Goal: Task Accomplishment & Management: Use online tool/utility

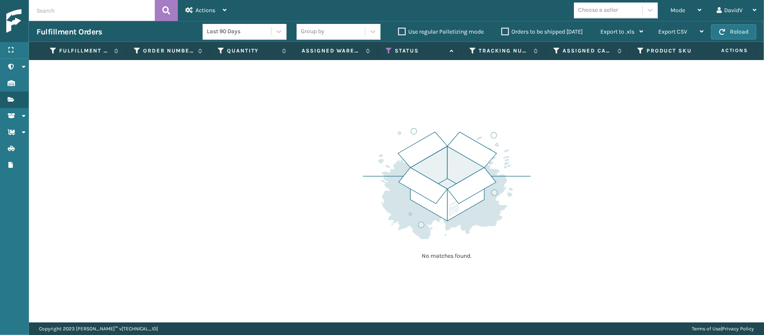
click at [284, 163] on div "No matches found." at bounding box center [396, 191] width 735 height 262
click at [673, 9] on span "Mode" at bounding box center [678, 10] width 15 height 7
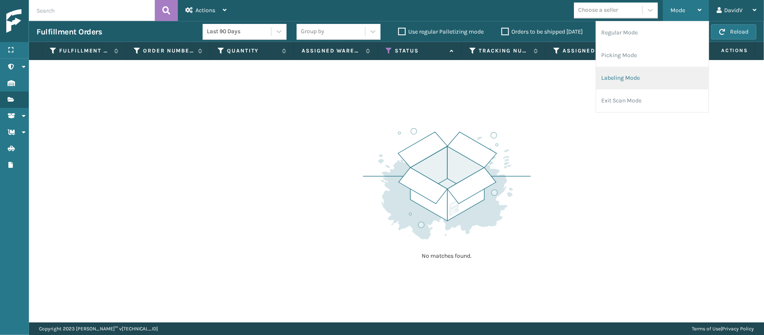
click at [619, 78] on li "Labeling Mode" at bounding box center [652, 78] width 112 height 23
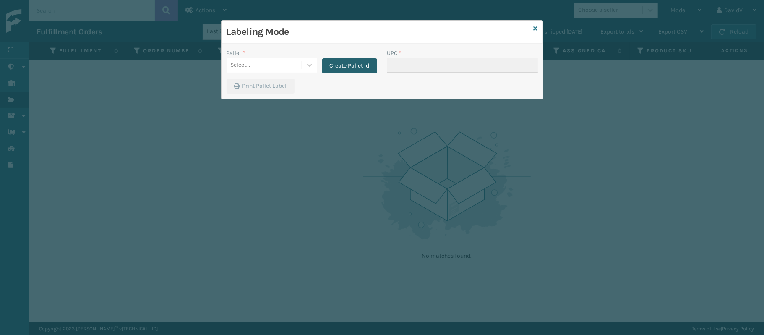
click at [344, 73] on button "Create Pallet Id" at bounding box center [349, 65] width 55 height 15
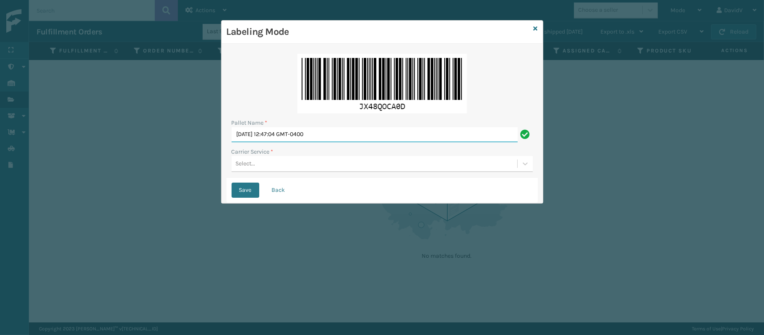
click at [299, 138] on input "[DATE] 12:47:04 GMT-0400" at bounding box center [375, 134] width 286 height 15
type input "LPN 519797"
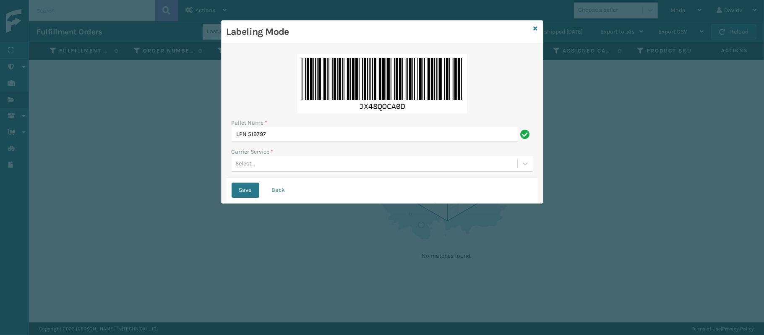
click at [257, 159] on div "Select..." at bounding box center [375, 164] width 286 height 14
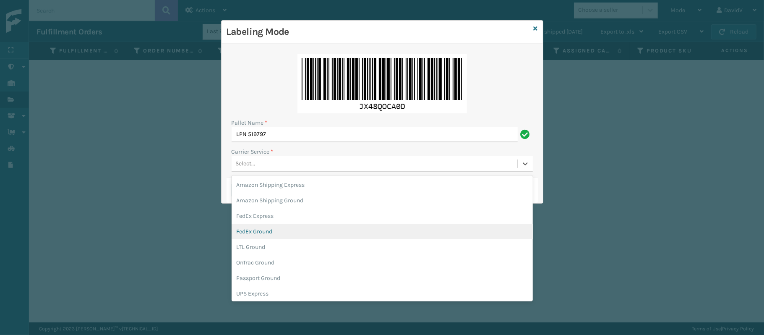
click at [257, 229] on div "FedEx Ground" at bounding box center [382, 232] width 301 height 16
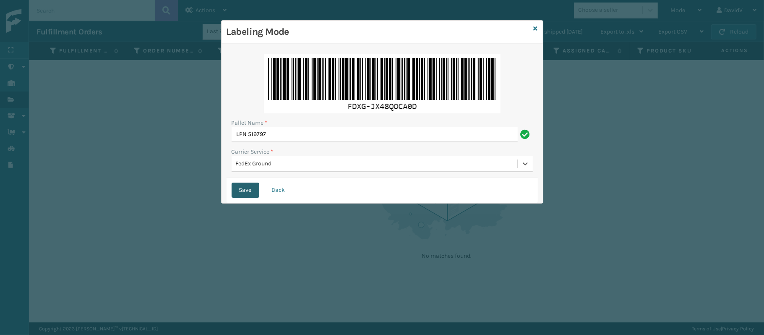
click at [239, 191] on button "Save" at bounding box center [246, 190] width 28 height 15
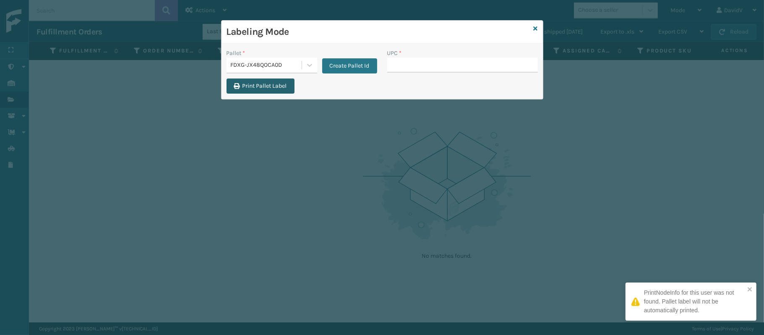
click at [266, 91] on button "Print Pallet Label" at bounding box center [261, 85] width 68 height 15
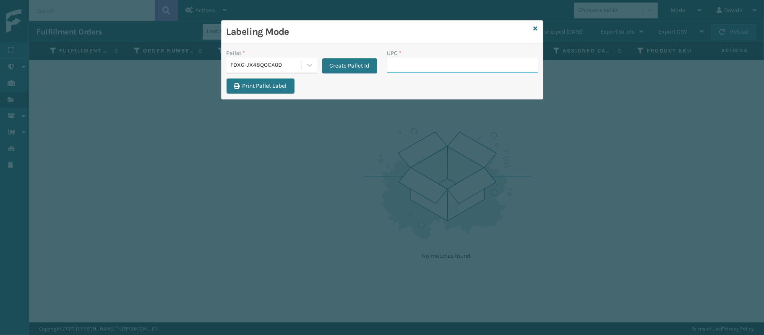
click at [427, 59] on input "UPC *" at bounding box center [462, 64] width 151 height 15
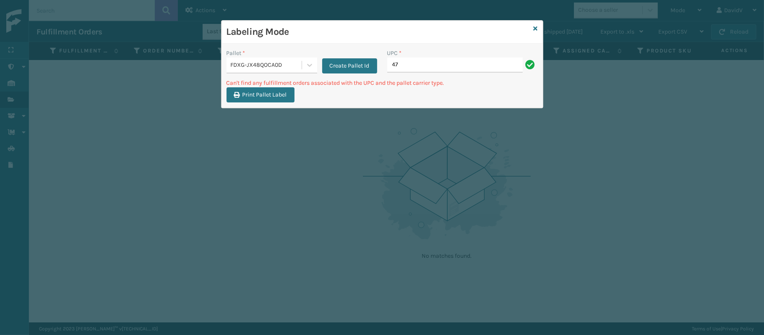
type input "4"
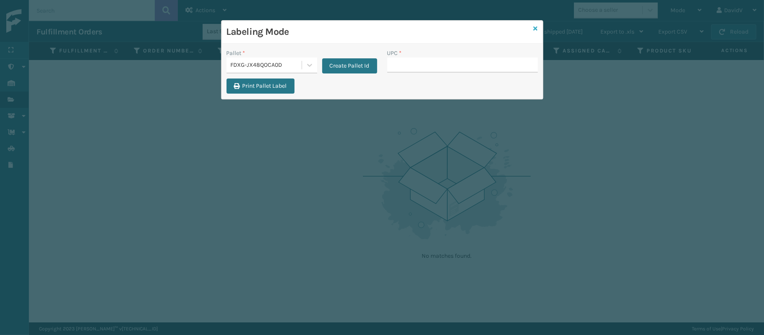
click at [534, 29] on icon at bounding box center [536, 29] width 4 height 6
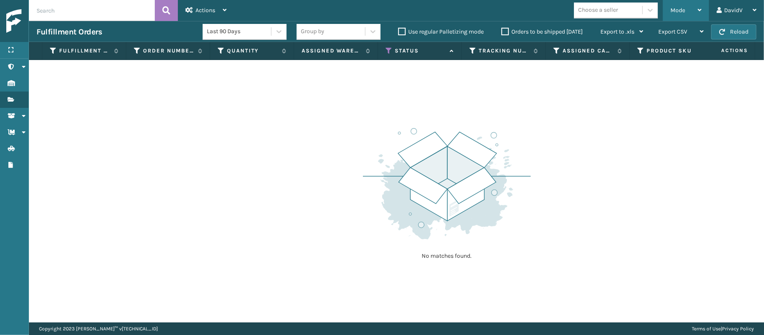
click at [696, 5] on div "Mode" at bounding box center [686, 10] width 31 height 21
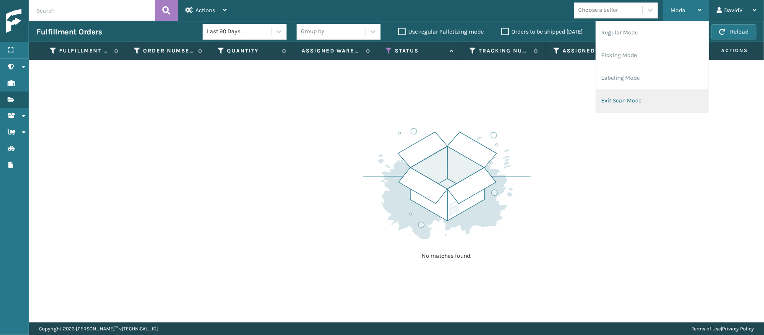
click at [614, 104] on li "Exit Scan Mode" at bounding box center [652, 100] width 112 height 23
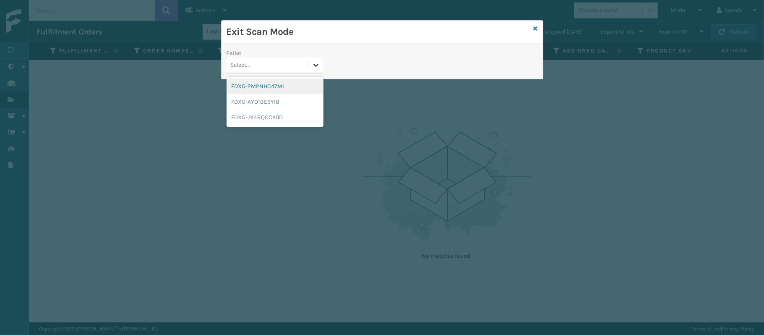
click at [316, 68] on icon at bounding box center [316, 65] width 8 height 8
click at [281, 118] on div "FDXG-JX48QOCA0D" at bounding box center [275, 118] width 97 height 16
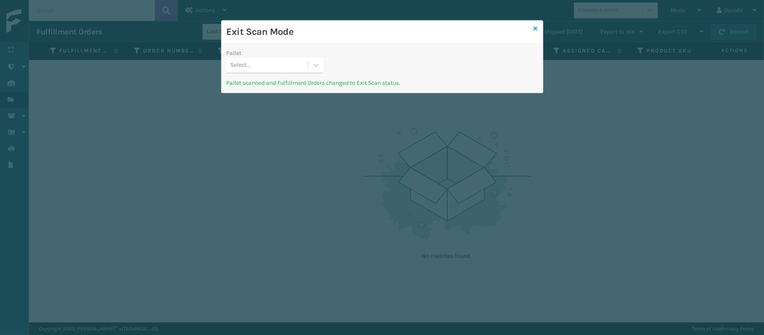
click at [534, 26] on icon at bounding box center [536, 29] width 4 height 6
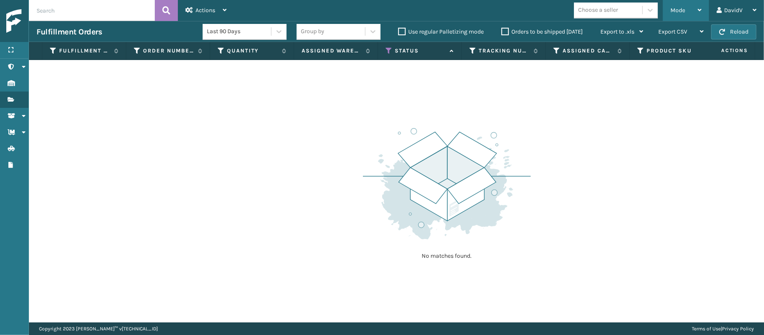
click at [676, 13] on span "Mode" at bounding box center [678, 10] width 15 height 7
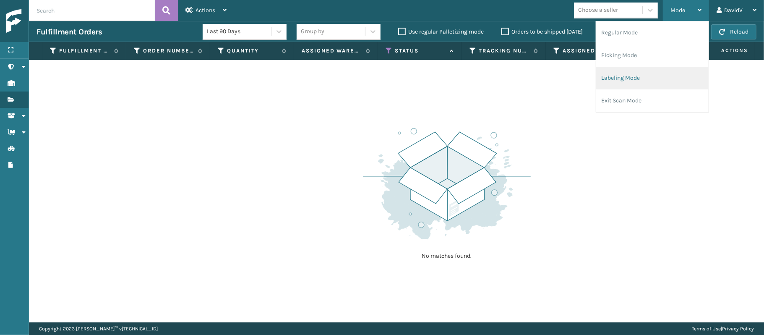
click at [613, 72] on li "Labeling Mode" at bounding box center [652, 78] width 112 height 23
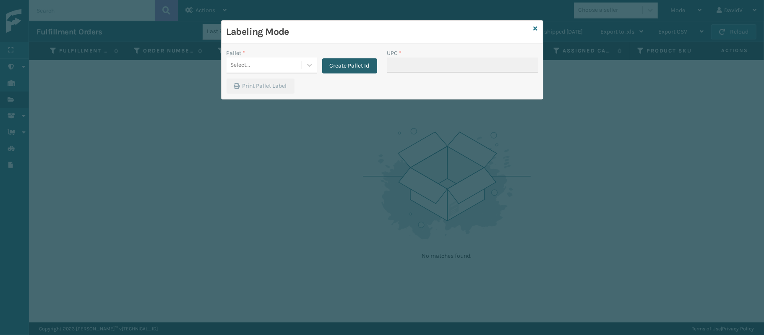
click at [336, 63] on button "Create Pallet Id" at bounding box center [349, 65] width 55 height 15
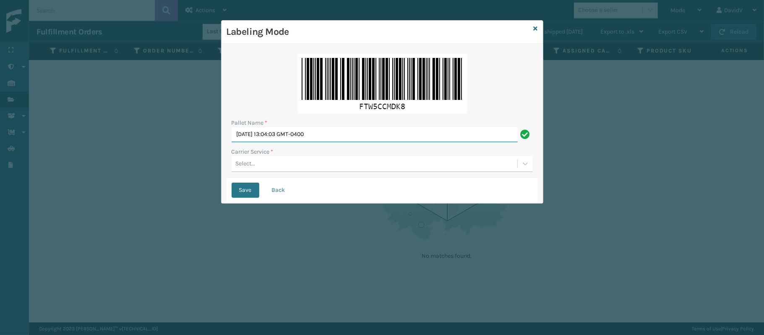
click at [320, 136] on input "[DATE] 13:04:03 GMT-0400" at bounding box center [375, 134] width 286 height 15
type input "LPN 519794"
click at [283, 150] on div "Carrier Service *" at bounding box center [382, 151] width 301 height 9
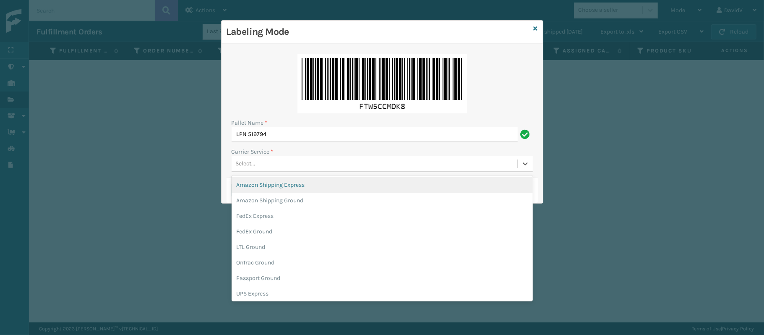
click at [279, 161] on div "Select..." at bounding box center [375, 164] width 286 height 14
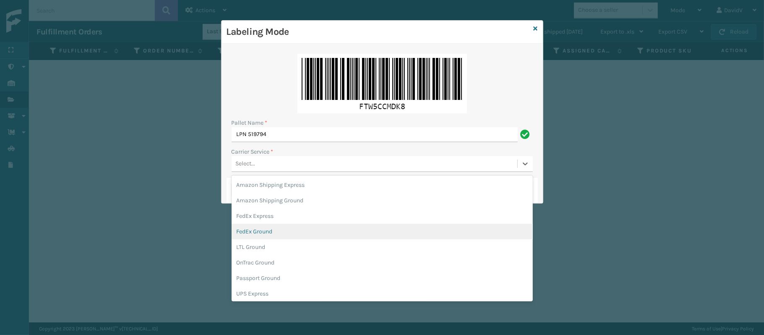
click at [253, 233] on div "FedEx Ground" at bounding box center [382, 232] width 301 height 16
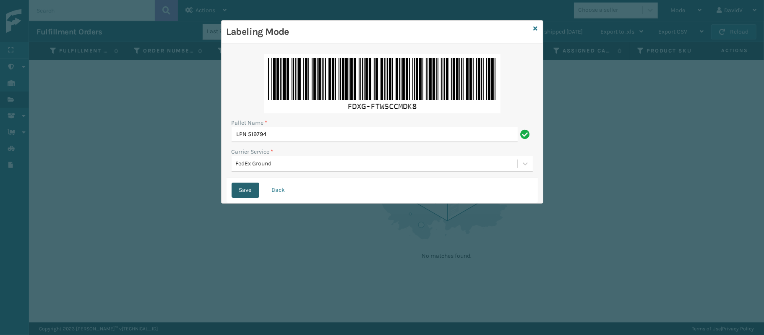
click at [249, 187] on button "Save" at bounding box center [246, 190] width 28 height 15
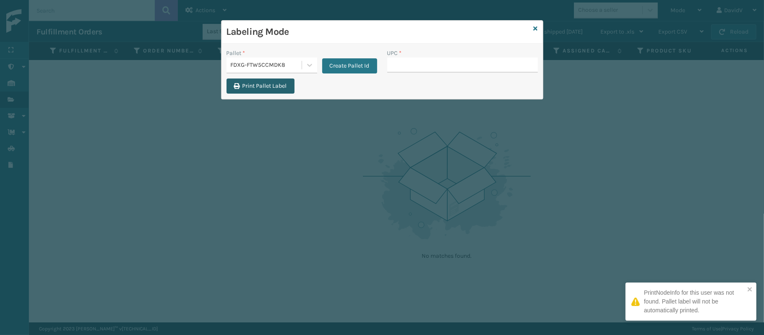
click at [257, 84] on button "Print Pallet Label" at bounding box center [261, 85] width 68 height 15
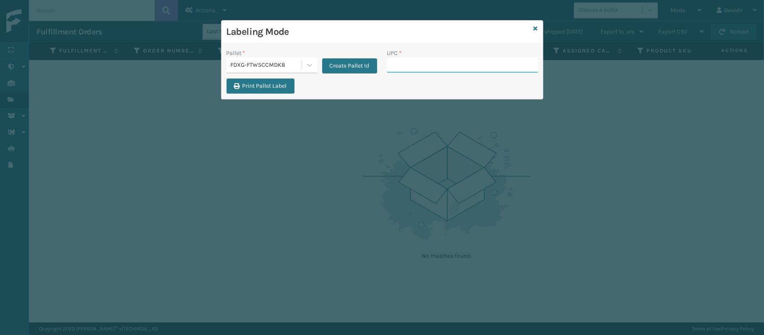
click at [412, 66] on input "UPC *" at bounding box center [462, 64] width 151 height 15
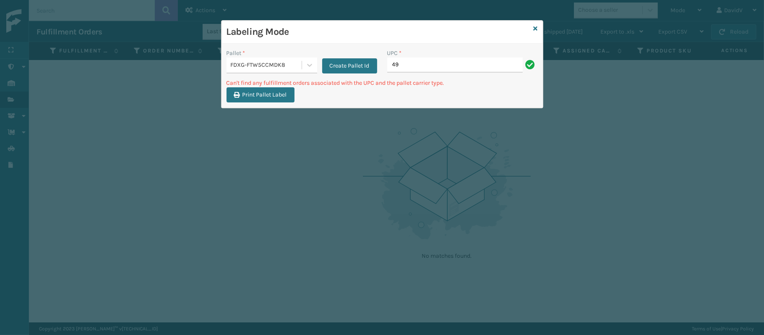
type input "4"
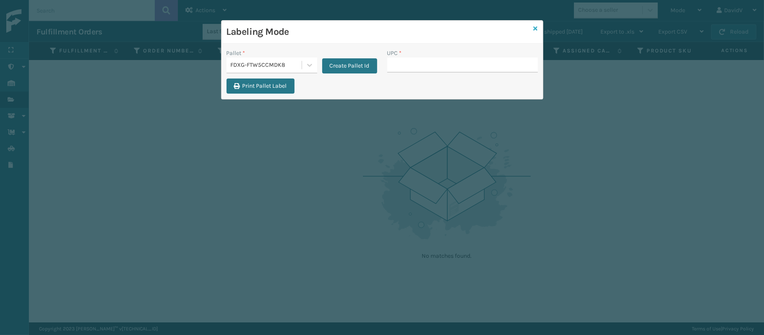
click at [534, 27] on icon at bounding box center [536, 29] width 4 height 6
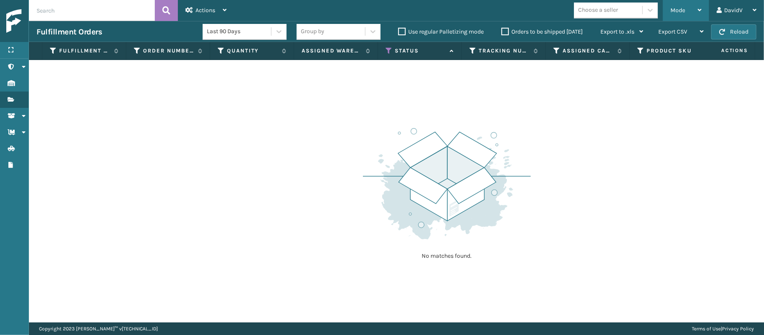
click at [684, 13] on span "Mode" at bounding box center [678, 10] width 15 height 7
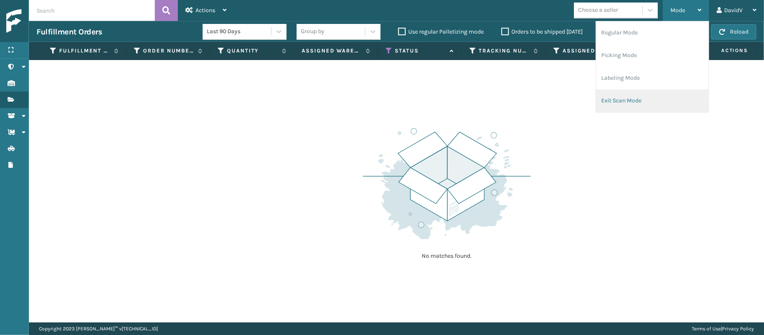
click at [605, 100] on li "Exit Scan Mode" at bounding box center [652, 100] width 112 height 23
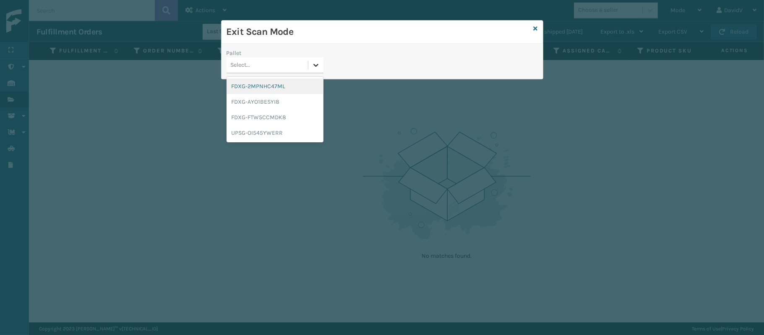
click at [321, 61] on div at bounding box center [315, 64] width 15 height 15
click at [254, 121] on div "FDXG-FTW5CCMDK8" at bounding box center [275, 118] width 97 height 16
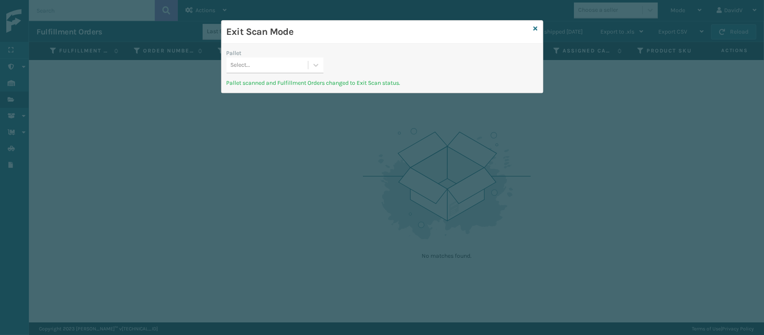
click at [535, 24] on div "Exit Scan Mode" at bounding box center [382, 32] width 321 height 23
drag, startPoint x: 530, startPoint y: 31, endPoint x: 537, endPoint y: 26, distance: 8.9
click at [537, 26] on div "Exit Scan Mode Pallet Select... Pallet scanned and Fulfillment Orders changed t…" at bounding box center [382, 56] width 322 height 73
click at [537, 26] on icon at bounding box center [536, 29] width 4 height 6
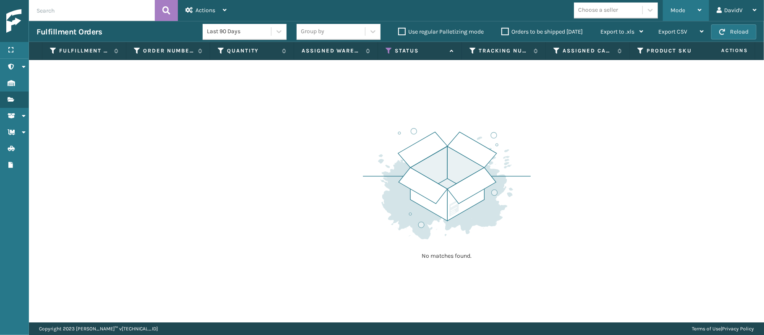
click at [694, 9] on div "Mode" at bounding box center [686, 10] width 31 height 21
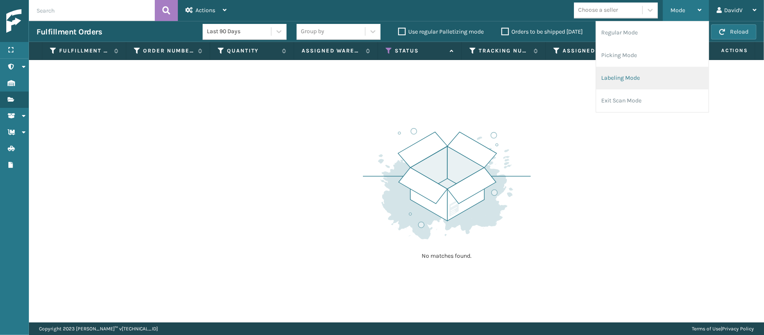
click at [606, 80] on li "Labeling Mode" at bounding box center [652, 78] width 112 height 23
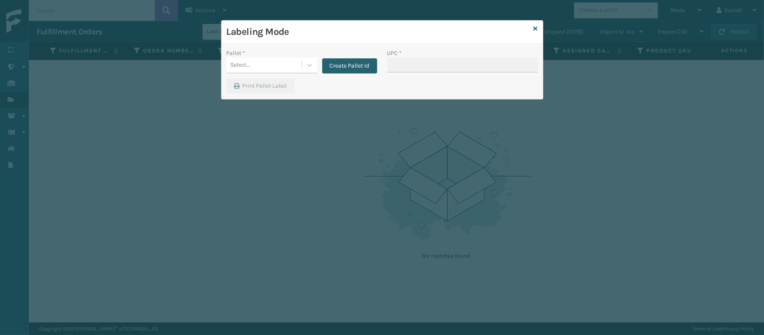
click at [363, 68] on button "Create Pallet Id" at bounding box center [349, 65] width 55 height 15
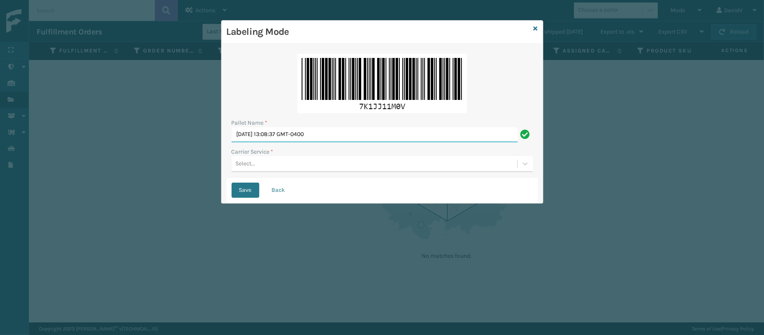
click at [285, 129] on input "[DATE] 13:08:37 GMT-0400" at bounding box center [375, 134] width 286 height 15
type input "LPN 519792"
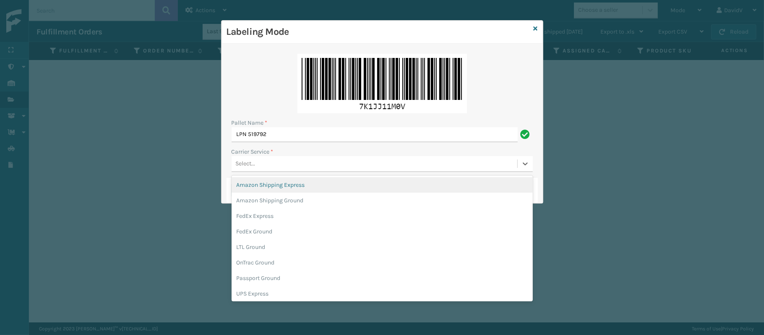
click at [277, 164] on div "Select..." at bounding box center [375, 164] width 286 height 14
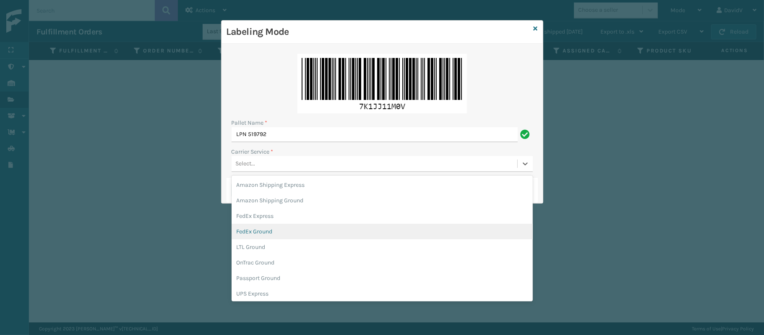
click at [277, 232] on div "FedEx Ground" at bounding box center [382, 232] width 301 height 16
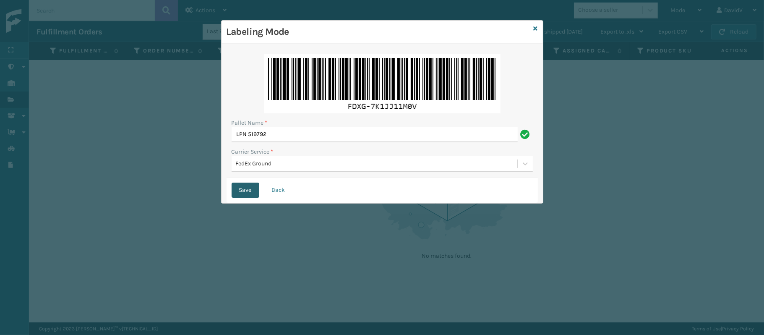
click at [245, 191] on button "Save" at bounding box center [246, 190] width 28 height 15
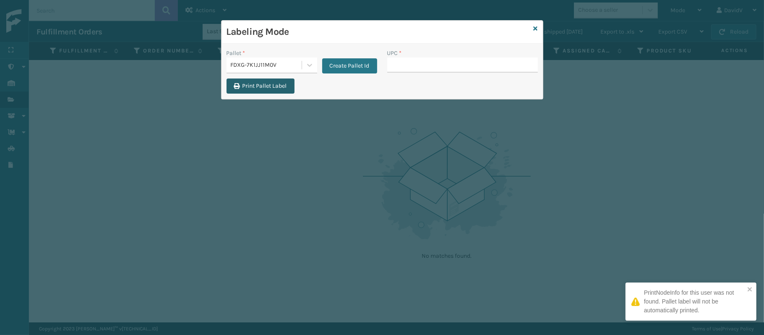
click at [268, 89] on button "Print Pallet Label" at bounding box center [261, 85] width 68 height 15
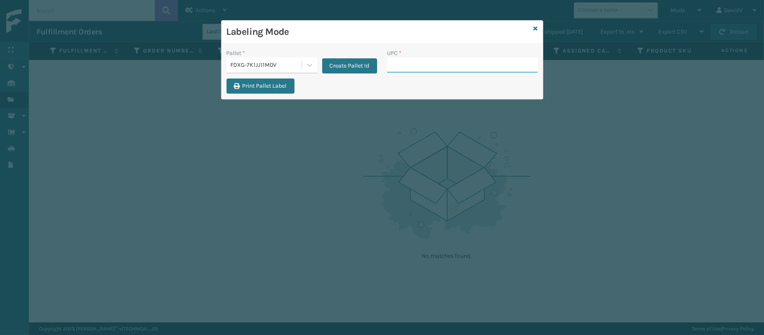
click at [400, 67] on input "UPC *" at bounding box center [462, 64] width 151 height 15
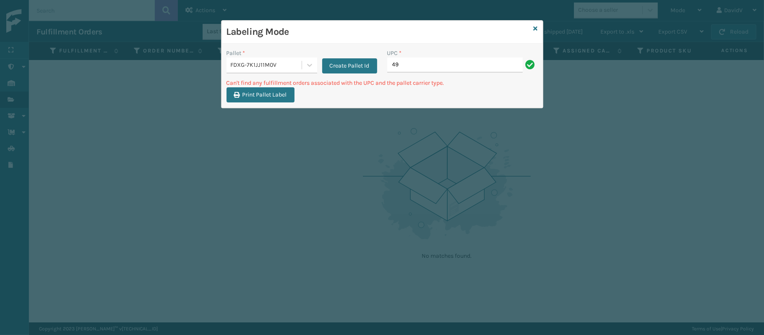
type input "4"
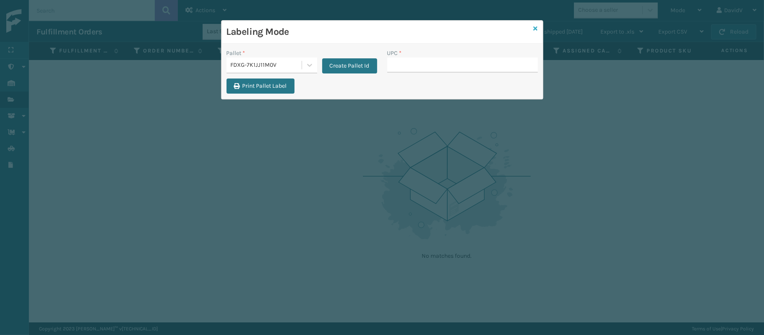
click at [534, 31] on icon at bounding box center [536, 29] width 4 height 6
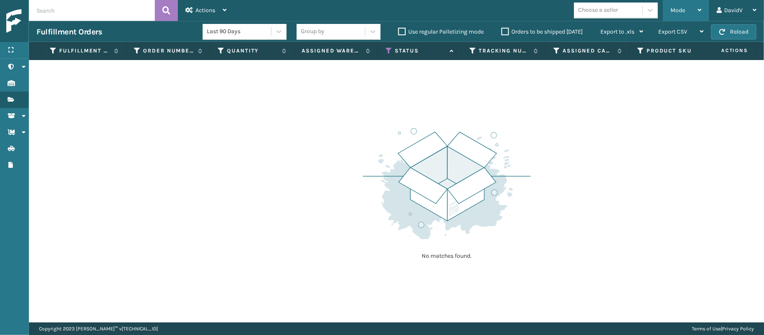
click at [691, 11] on div "Mode" at bounding box center [686, 10] width 31 height 21
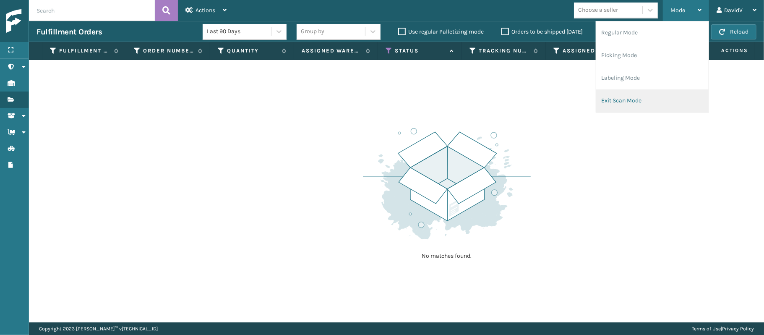
click at [621, 100] on li "Exit Scan Mode" at bounding box center [652, 100] width 112 height 23
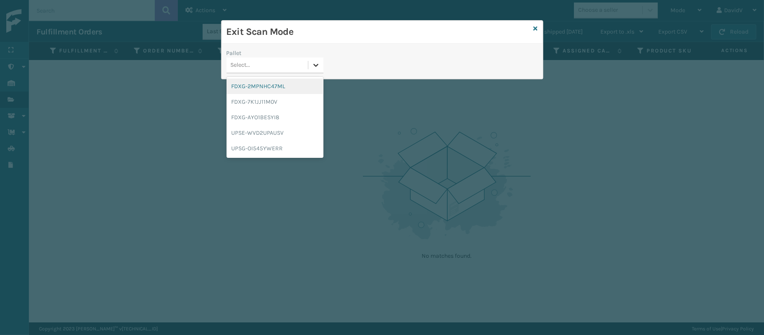
click at [317, 68] on icon at bounding box center [316, 65] width 8 height 8
click at [273, 99] on div "FDXG-7K1JJ11M0V" at bounding box center [275, 102] width 97 height 16
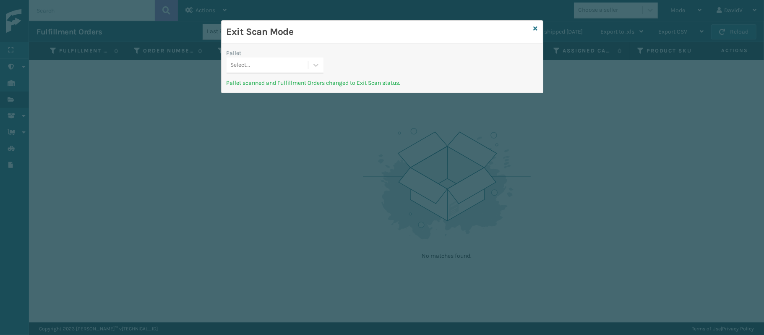
click at [538, 26] on div "Exit Scan Mode" at bounding box center [382, 32] width 321 height 23
click at [534, 27] on icon at bounding box center [536, 29] width 4 height 6
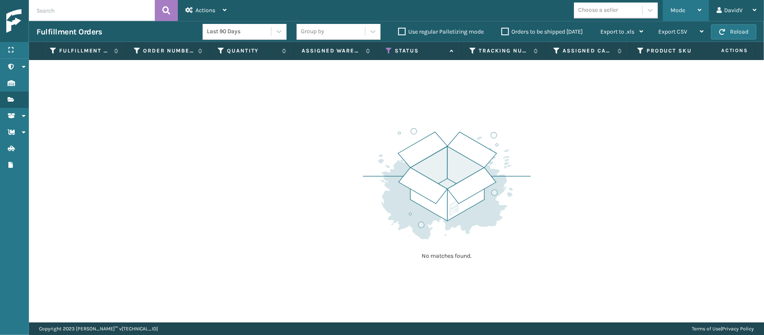
click at [681, 10] on span "Mode" at bounding box center [678, 10] width 15 height 7
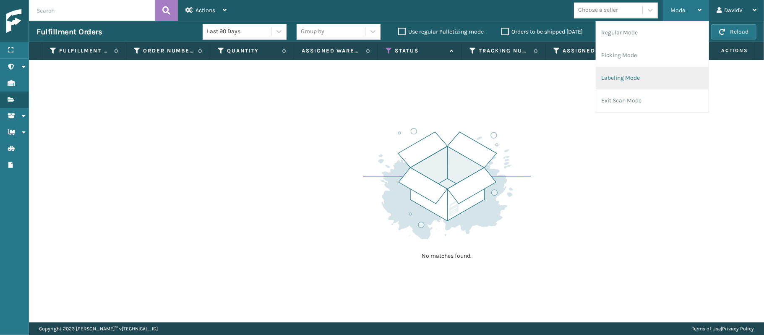
click at [613, 83] on li "Labeling Mode" at bounding box center [652, 78] width 112 height 23
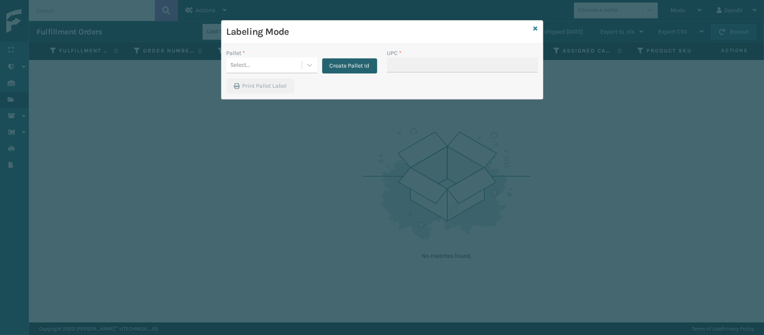
click at [322, 70] on button "Create Pallet Id" at bounding box center [349, 65] width 55 height 15
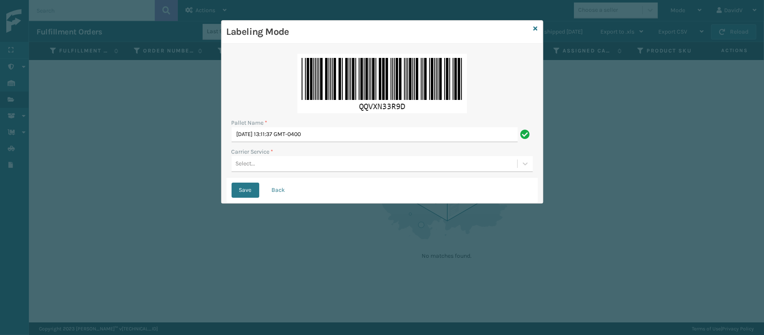
click at [280, 143] on div "Pallet Name * [DATE] 13:11:37 GMT-0400 Carrier Service * Select..." at bounding box center [382, 113] width 311 height 129
click at [282, 138] on input "[DATE] 13:11:37 GMT-0400" at bounding box center [375, 134] width 286 height 15
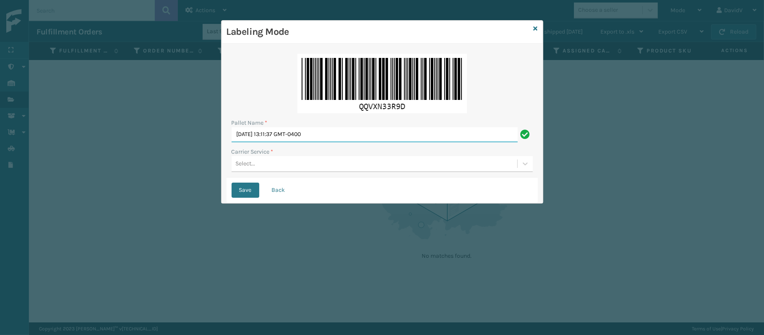
click at [282, 138] on input "[DATE] 13:11:37 GMT-0400" at bounding box center [375, 134] width 286 height 15
type input "LPN 520054"
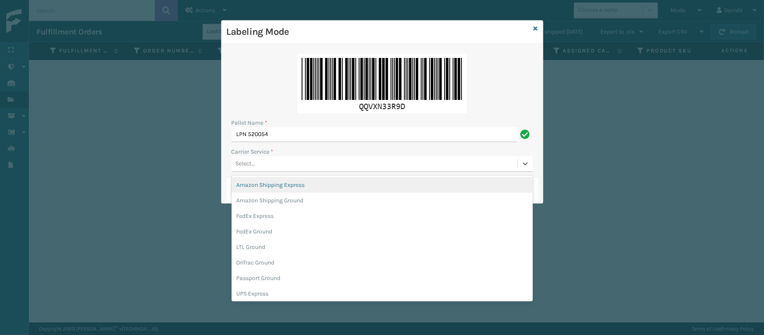
click at [252, 165] on div "Select..." at bounding box center [246, 163] width 20 height 9
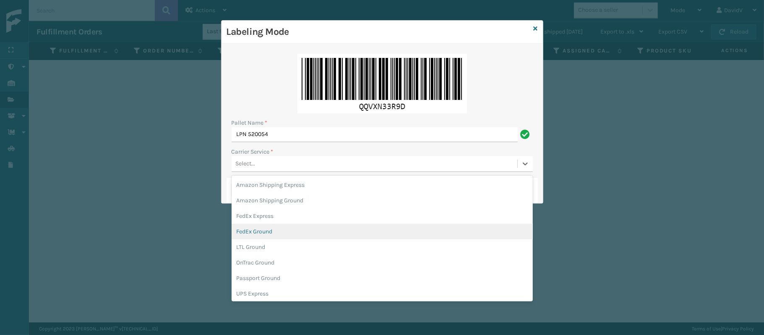
click at [262, 234] on div "FedEx Ground" at bounding box center [382, 232] width 301 height 16
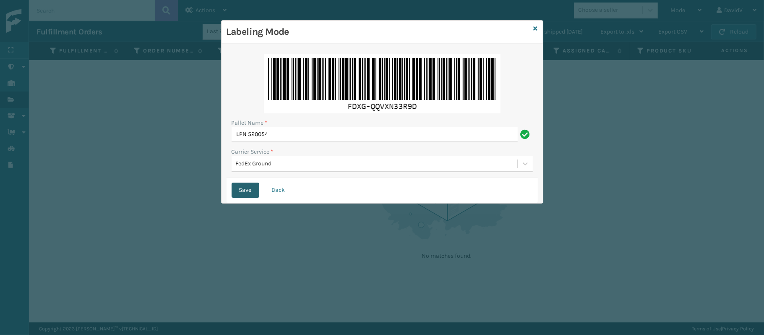
click at [242, 192] on button "Save" at bounding box center [246, 190] width 28 height 15
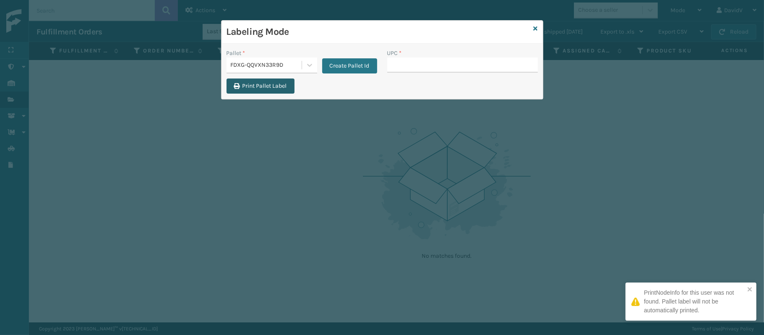
click at [289, 88] on button "Print Pallet Label" at bounding box center [261, 85] width 68 height 15
click at [418, 67] on input "UPC *" at bounding box center [462, 64] width 151 height 15
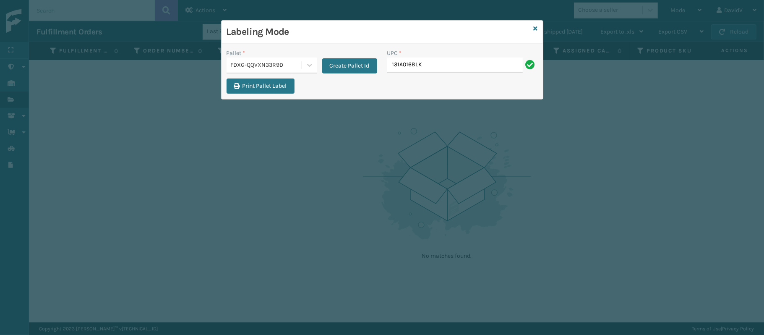
type input "131A016BLK"
click at [536, 33] on link at bounding box center [536, 28] width 4 height 9
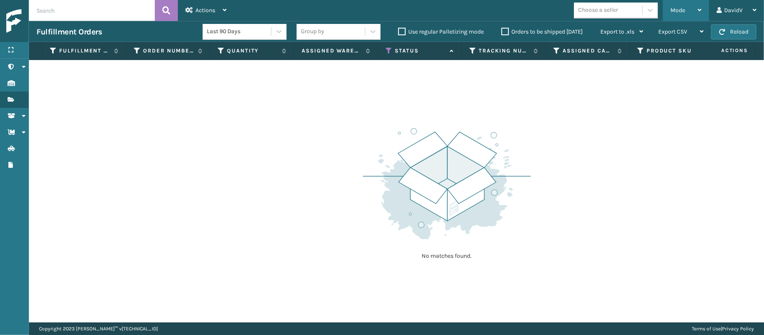
click at [697, 7] on div "Mode" at bounding box center [686, 10] width 31 height 21
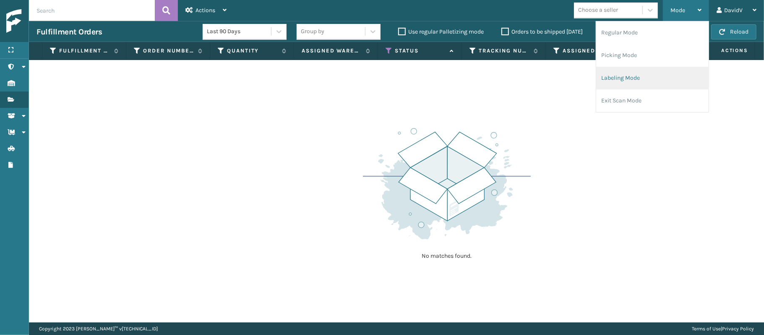
click at [655, 73] on li "Labeling Mode" at bounding box center [652, 78] width 112 height 23
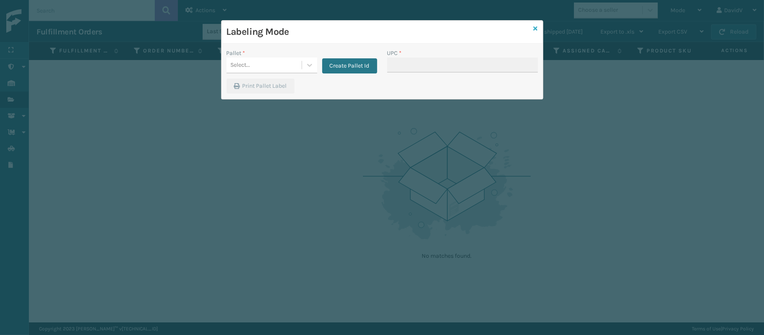
click at [535, 27] on icon at bounding box center [536, 29] width 4 height 6
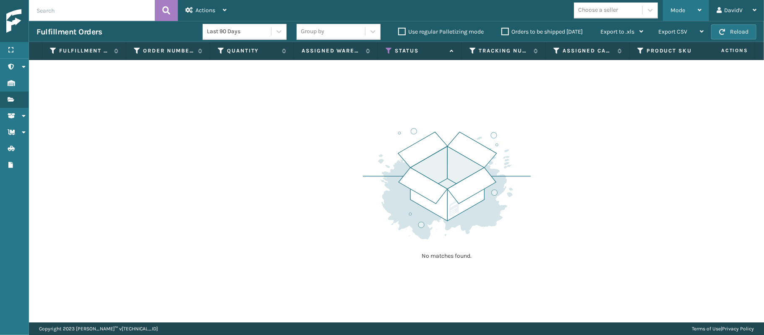
click at [681, 13] on span "Mode" at bounding box center [678, 10] width 15 height 7
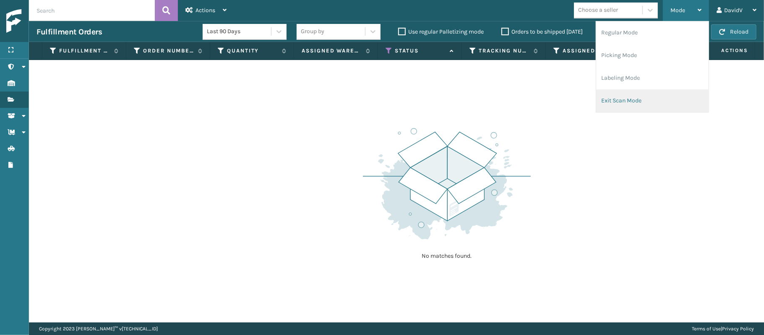
click at [624, 101] on li "Exit Scan Mode" at bounding box center [652, 100] width 112 height 23
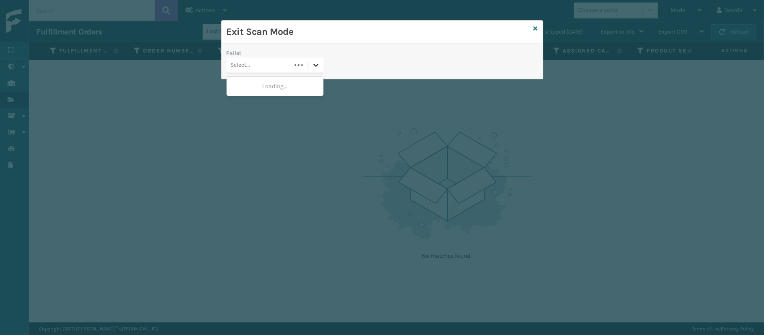
click at [311, 62] on div at bounding box center [315, 64] width 15 height 15
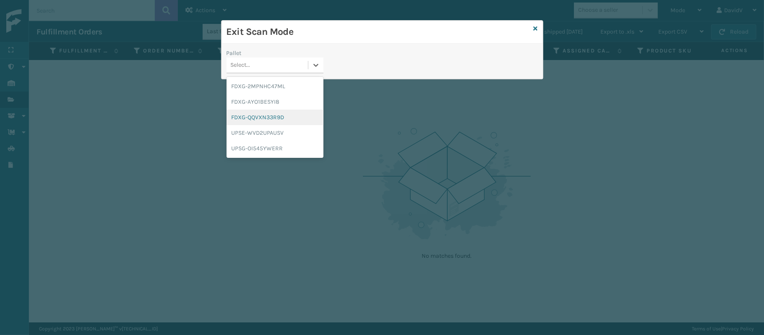
click at [255, 121] on div "FDXG-QQVXN33R9D" at bounding box center [275, 118] width 97 height 16
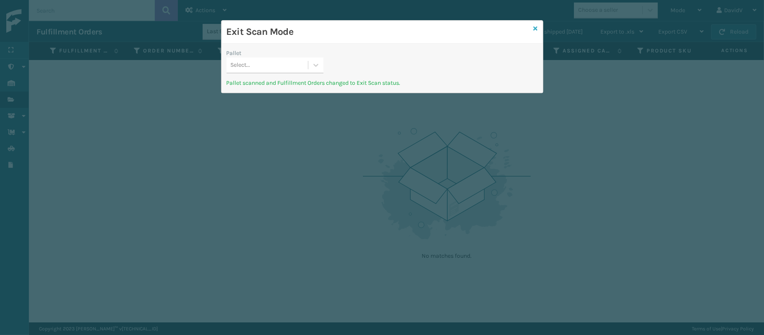
click at [536, 29] on icon at bounding box center [536, 29] width 4 height 6
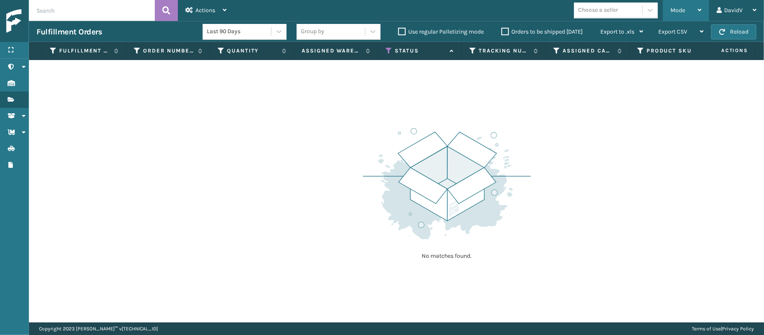
click at [690, 15] on div "Mode" at bounding box center [686, 10] width 31 height 21
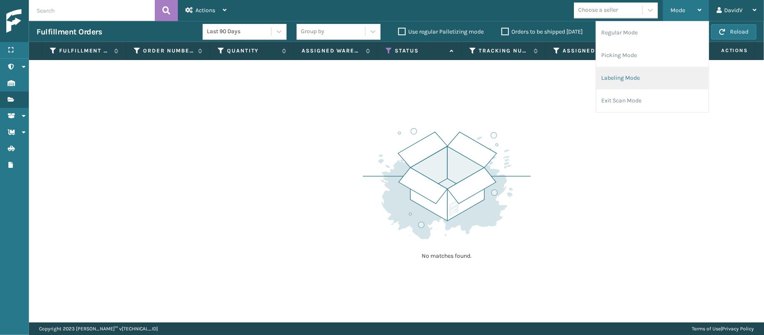
click at [616, 78] on li "Labeling Mode" at bounding box center [652, 78] width 112 height 23
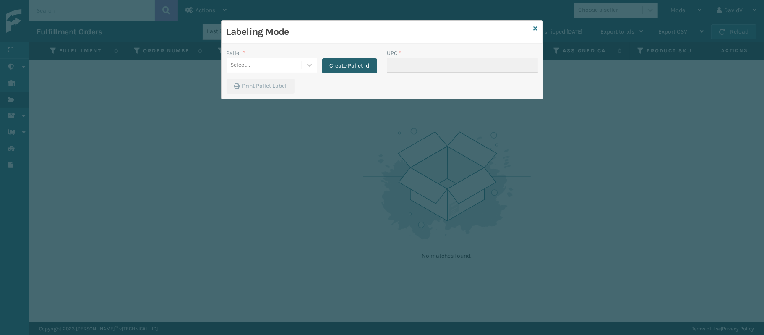
click at [363, 61] on button "Create Pallet Id" at bounding box center [349, 65] width 55 height 15
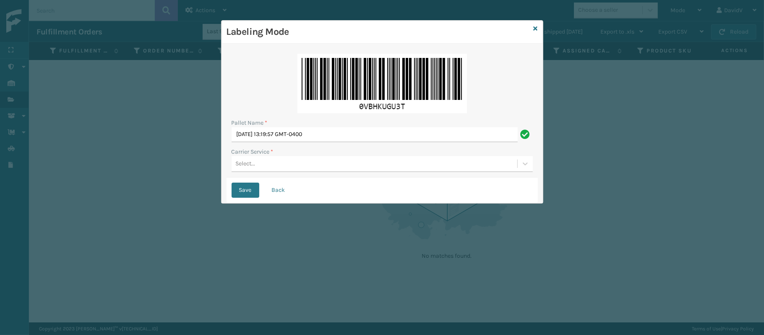
drag, startPoint x: 286, startPoint y: 124, endPoint x: 286, endPoint y: 132, distance: 7.6
click at [286, 132] on div "Pallet Name * [DATE] 13:19:57 GMT-0400" at bounding box center [382, 130] width 301 height 24
click at [286, 132] on input "[DATE] 13:19:57 GMT-0400" at bounding box center [375, 134] width 286 height 15
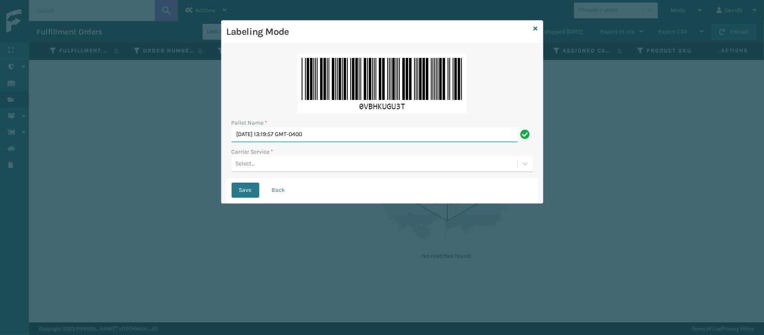
click at [286, 132] on input "[DATE] 13:19:57 GMT-0400" at bounding box center [375, 134] width 286 height 15
type input "LPN 520055"
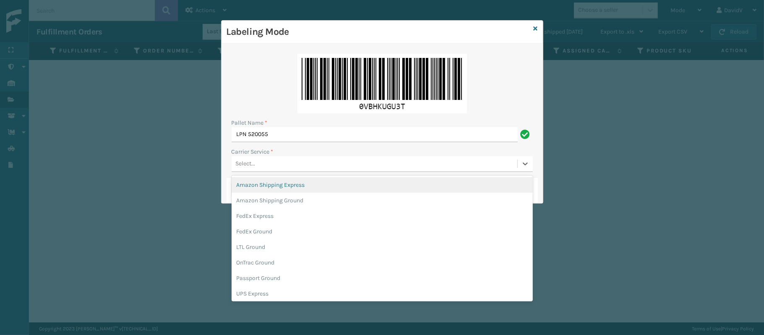
click at [273, 167] on div "Select..." at bounding box center [375, 164] width 286 height 14
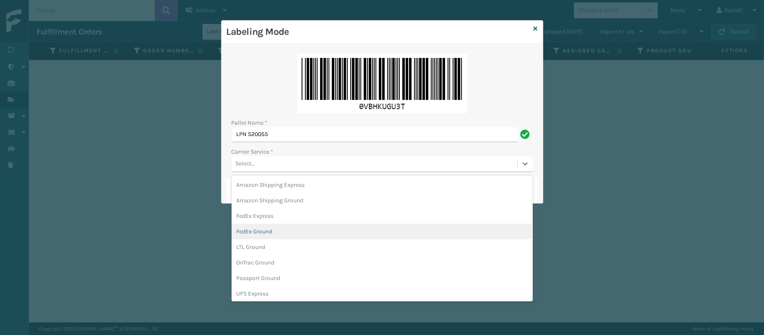
click at [267, 232] on div "FedEx Ground" at bounding box center [382, 232] width 301 height 16
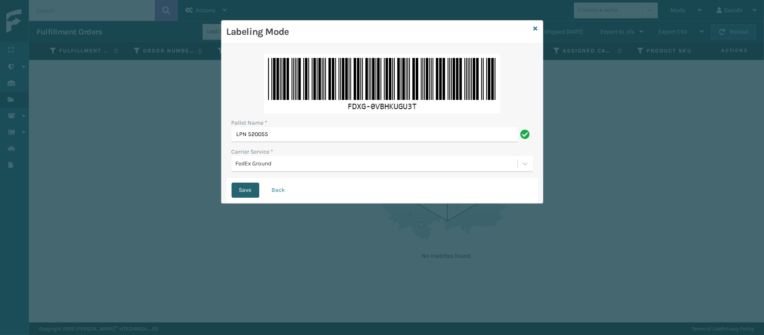
click at [237, 185] on button "Save" at bounding box center [246, 190] width 28 height 15
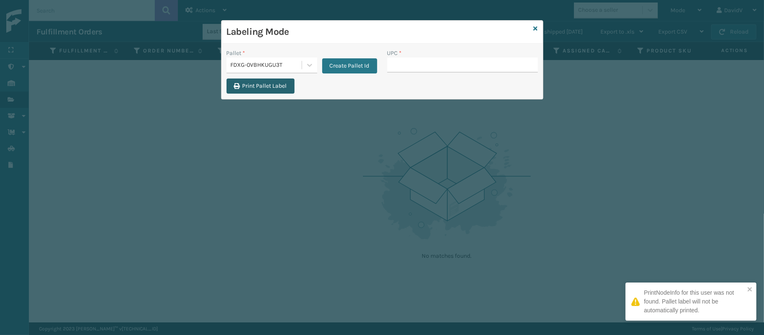
click at [280, 89] on button "Print Pallet Label" at bounding box center [261, 85] width 68 height 15
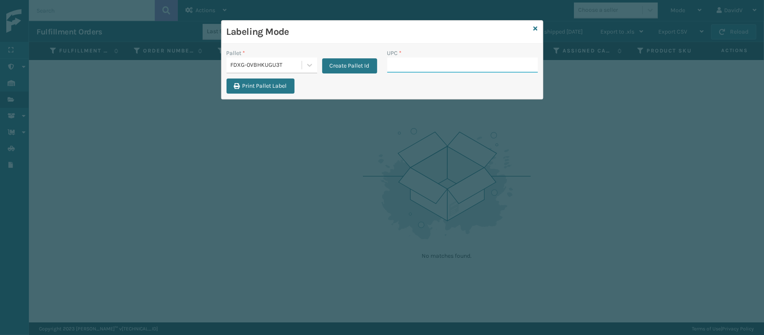
click at [432, 65] on input "UPC *" at bounding box center [462, 64] width 151 height 15
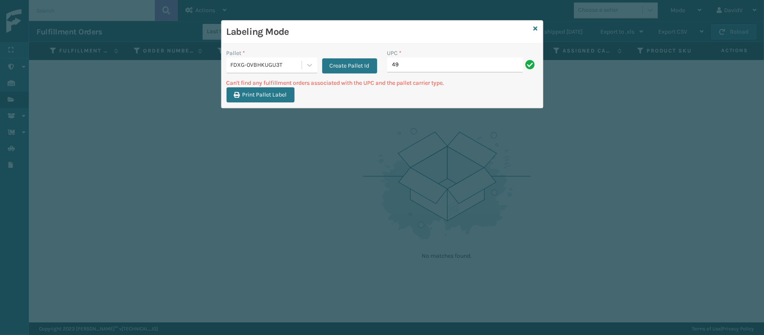
type input "4"
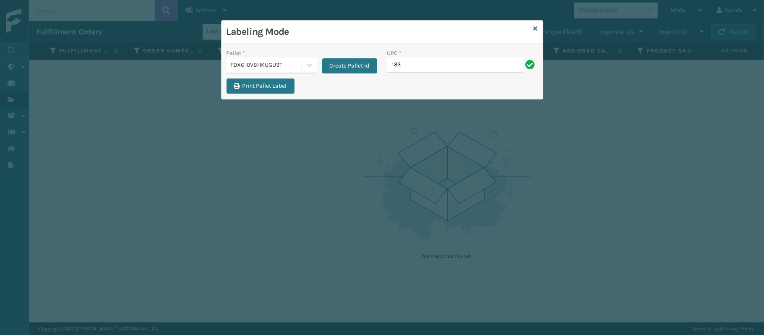
type input "133A008BRN"
click at [536, 27] on icon at bounding box center [536, 29] width 4 height 6
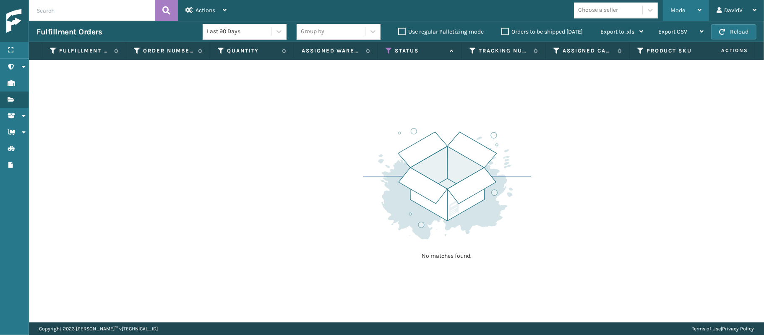
click at [689, 12] on div "Mode" at bounding box center [686, 10] width 31 height 21
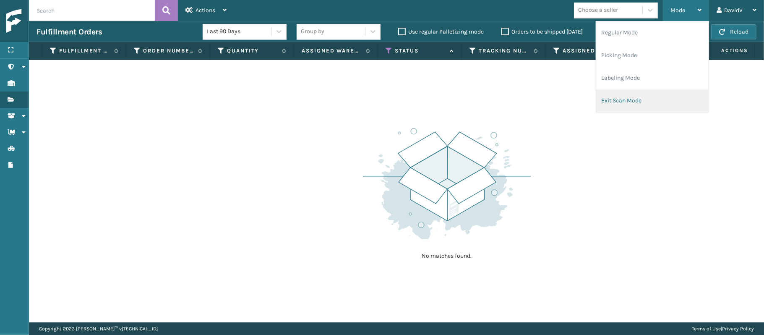
click at [614, 101] on li "Exit Scan Mode" at bounding box center [652, 100] width 112 height 23
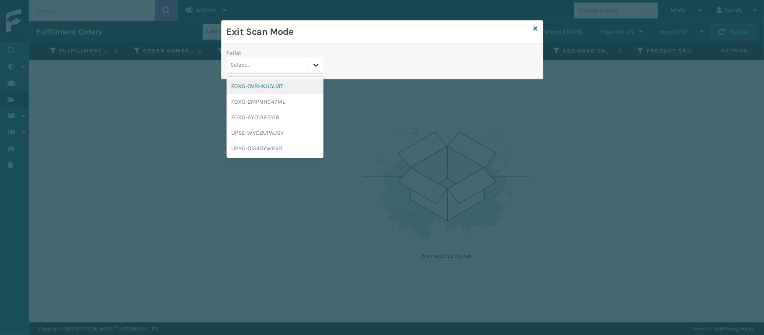
click at [315, 64] on icon at bounding box center [316, 65] width 8 height 8
click at [274, 86] on div "FDXG-0VBHKUGU3T" at bounding box center [275, 86] width 97 height 16
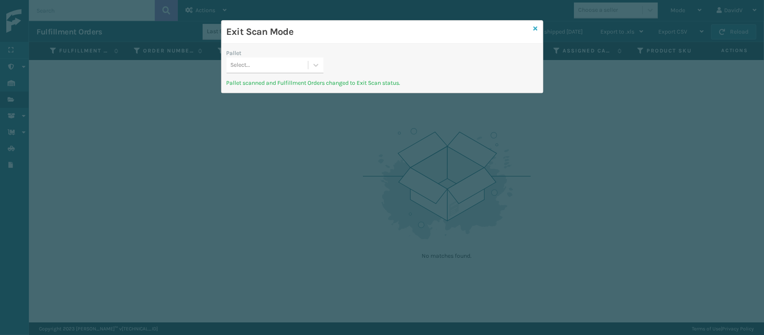
click at [536, 29] on icon at bounding box center [536, 29] width 4 height 6
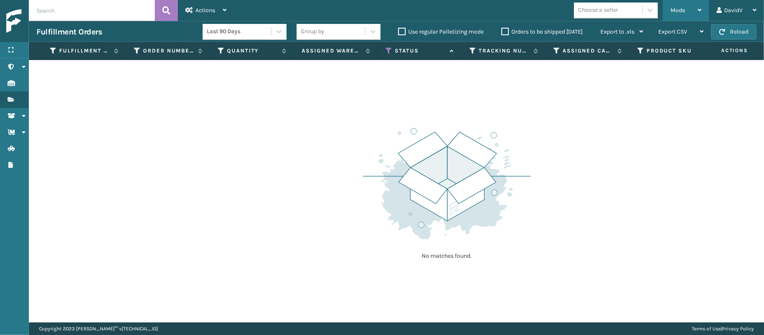
click at [668, 10] on div "Mode Regular Mode Picking Mode Labeling Mode Exit Scan Mode" at bounding box center [686, 10] width 46 height 21
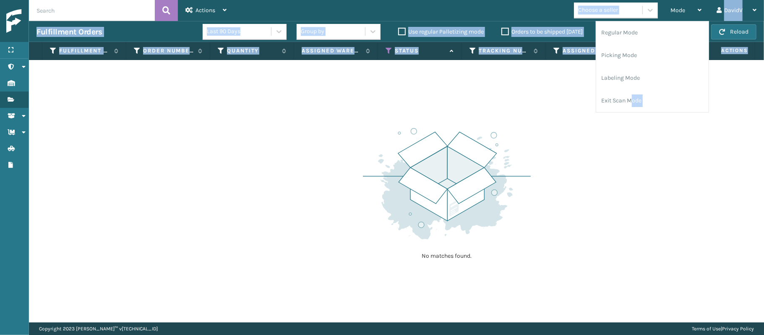
drag, startPoint x: 633, startPoint y: 89, endPoint x: 532, endPoint y: 112, distance: 103.3
click at [532, 112] on div "Actions Settings Remove All Filters Export Labels Bulk Print Close Out Palletiz…" at bounding box center [396, 161] width 735 height 322
click at [532, 112] on div "No matches found." at bounding box center [396, 191] width 735 height 262
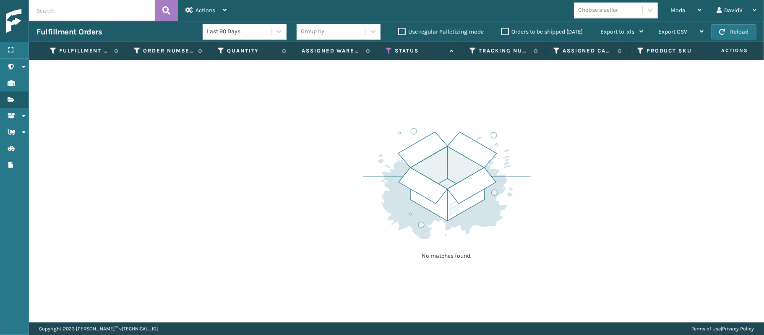
click at [532, 112] on div "No matches found." at bounding box center [396, 191] width 735 height 262
click at [686, 11] on div "Mode" at bounding box center [686, 10] width 31 height 21
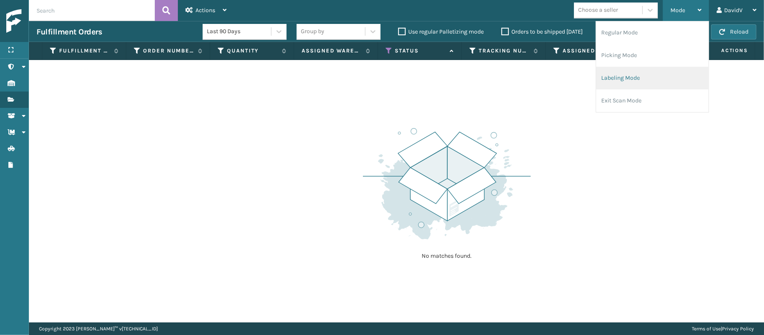
click at [629, 77] on li "Labeling Mode" at bounding box center [652, 78] width 112 height 23
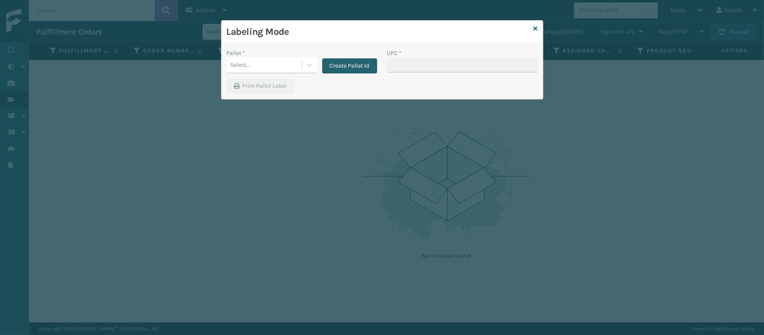
click at [328, 65] on button "Create Pallet Id" at bounding box center [349, 65] width 55 height 15
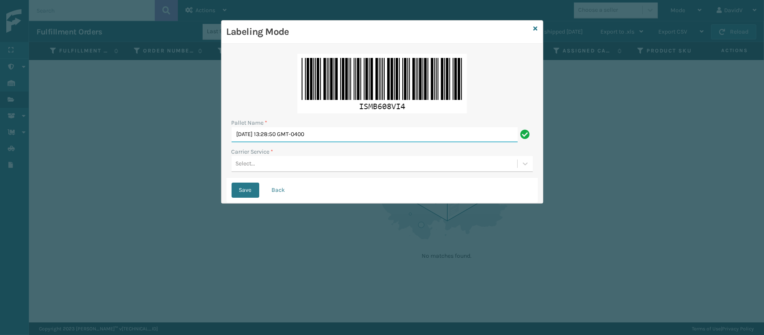
click at [282, 140] on input "[DATE] 13:28:50 GMT-0400" at bounding box center [375, 134] width 286 height 15
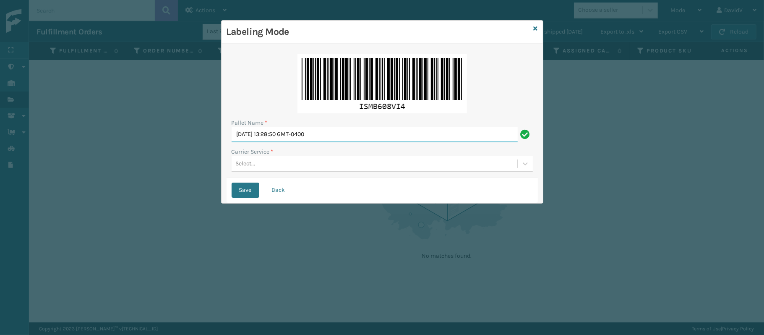
click at [282, 140] on input "[DATE] 13:28:50 GMT-0400" at bounding box center [375, 134] width 286 height 15
click at [254, 137] on input "LPN 5Q19793" at bounding box center [375, 134] width 286 height 15
type input "LPN 519793"
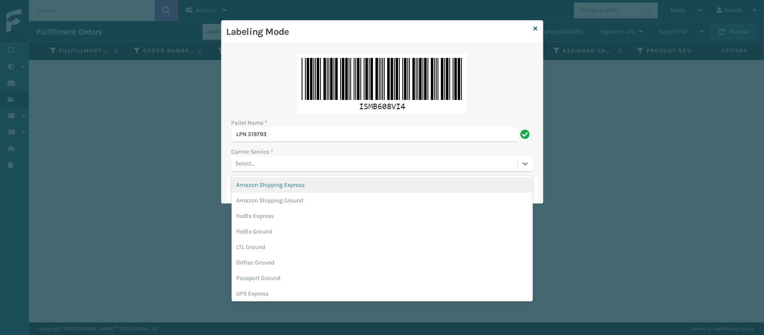
click at [276, 168] on div "Select..." at bounding box center [375, 164] width 286 height 14
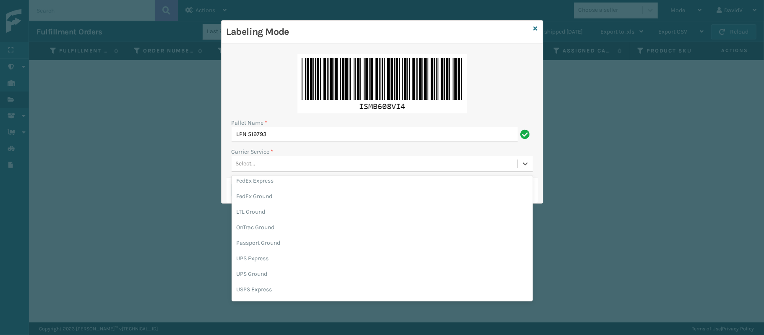
scroll to position [37, 0]
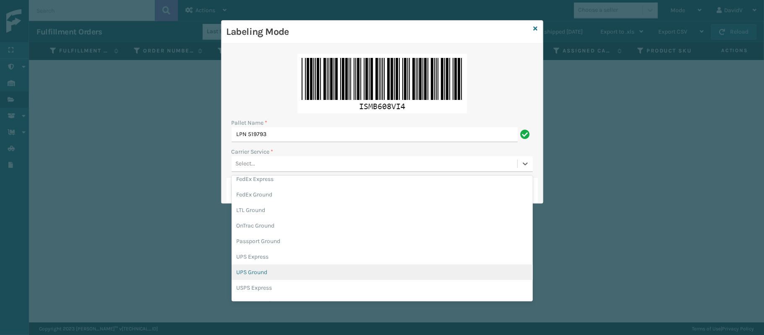
click at [241, 278] on div "UPS Ground" at bounding box center [382, 272] width 301 height 16
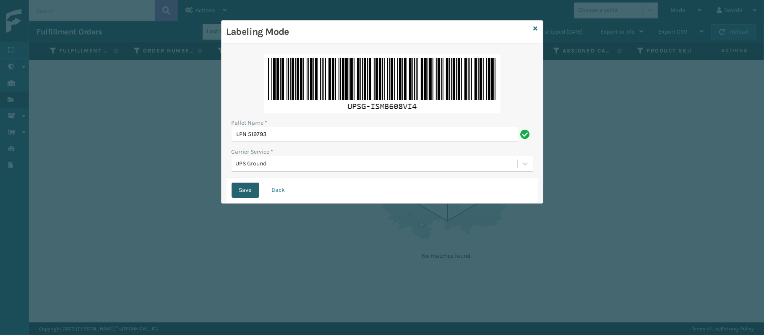
click at [237, 193] on button "Save" at bounding box center [246, 190] width 28 height 15
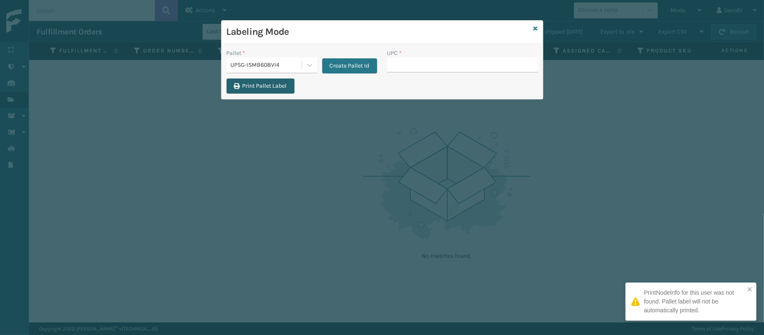
click at [251, 85] on button "Print Pallet Label" at bounding box center [261, 85] width 68 height 15
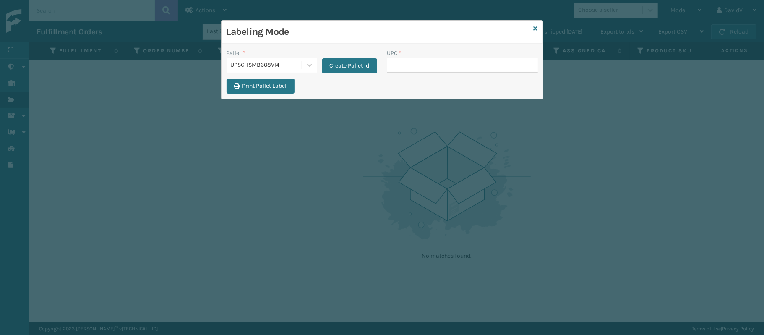
click at [227, 78] on button "Print Pallet Label" at bounding box center [261, 85] width 68 height 15
click at [536, 26] on icon at bounding box center [536, 29] width 4 height 6
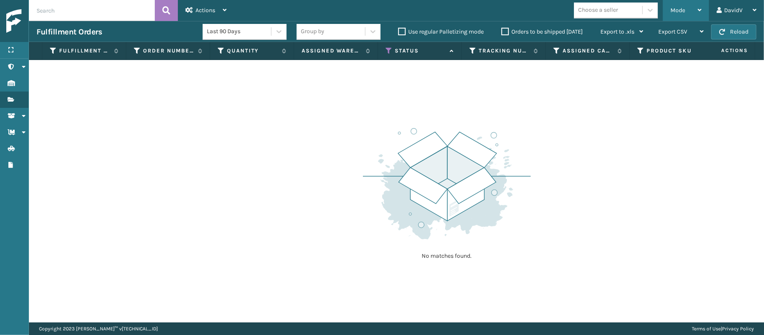
click at [674, 15] on div "Mode" at bounding box center [686, 10] width 31 height 21
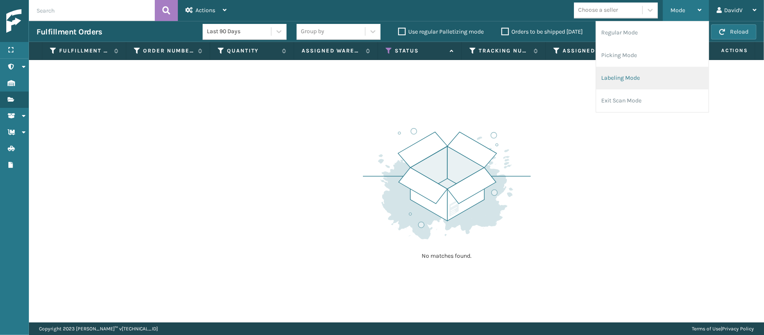
click at [610, 81] on li "Labeling Mode" at bounding box center [652, 78] width 112 height 23
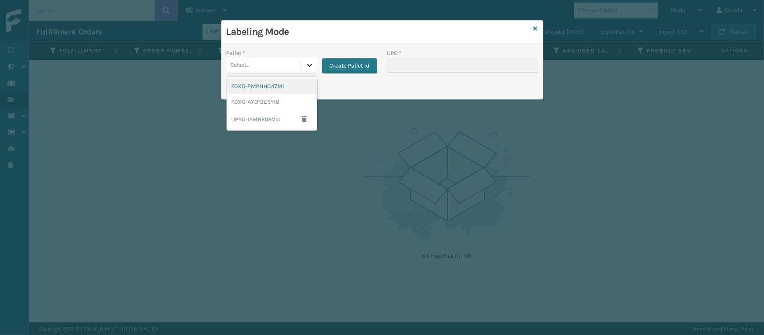
click at [307, 65] on icon at bounding box center [310, 65] width 8 height 8
click at [269, 121] on div "UPSG-ISMB608VI4" at bounding box center [272, 119] width 91 height 19
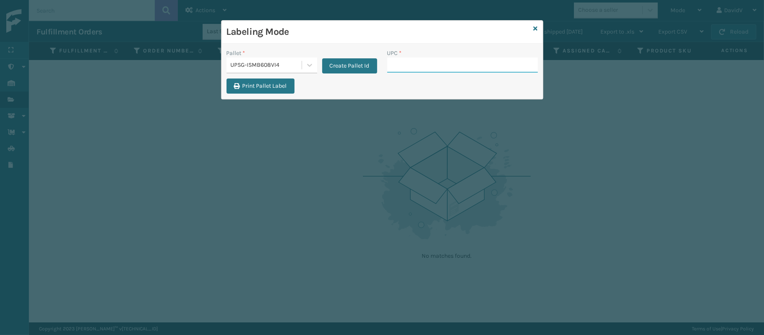
click at [432, 66] on input "UPC *" at bounding box center [462, 64] width 151 height 15
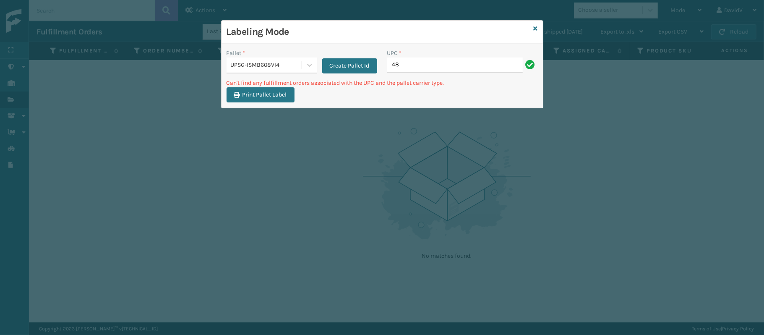
type input "4"
type input "CCHRFKS3BLUVA"
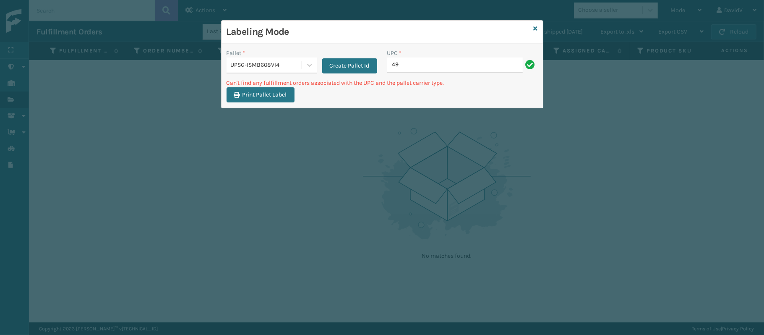
type input "4"
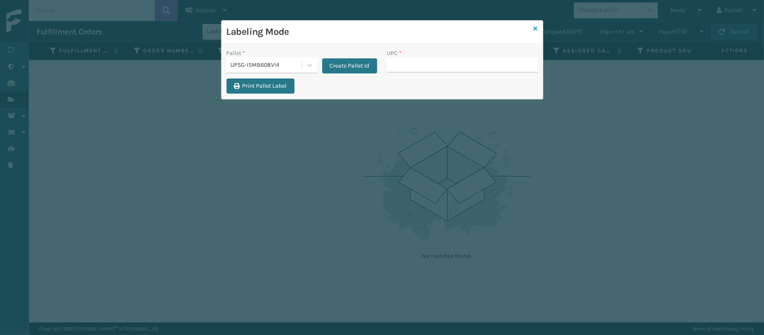
click at [534, 29] on icon at bounding box center [536, 29] width 4 height 6
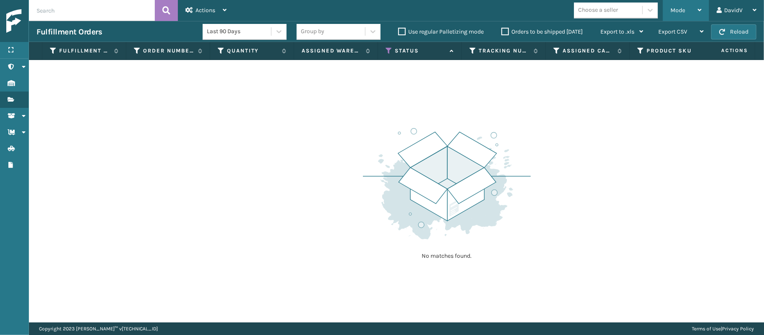
click at [690, 1] on div "Mode" at bounding box center [686, 10] width 31 height 21
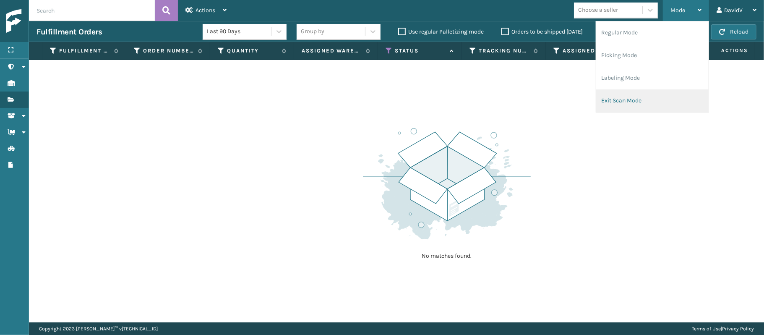
click at [645, 93] on li "Exit Scan Mode" at bounding box center [652, 100] width 112 height 23
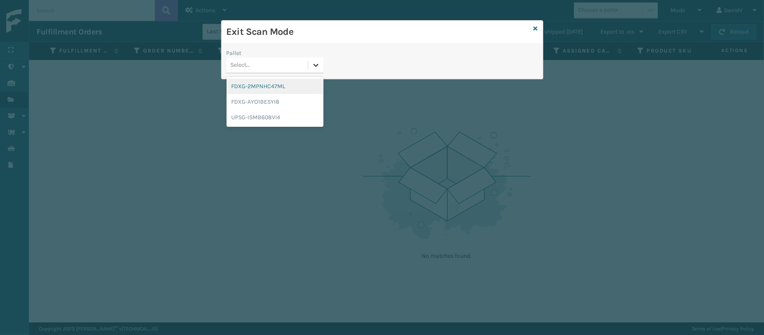
click at [316, 58] on div at bounding box center [315, 64] width 15 height 15
click at [269, 116] on div "UPSG-ISMB608VI4" at bounding box center [275, 118] width 97 height 16
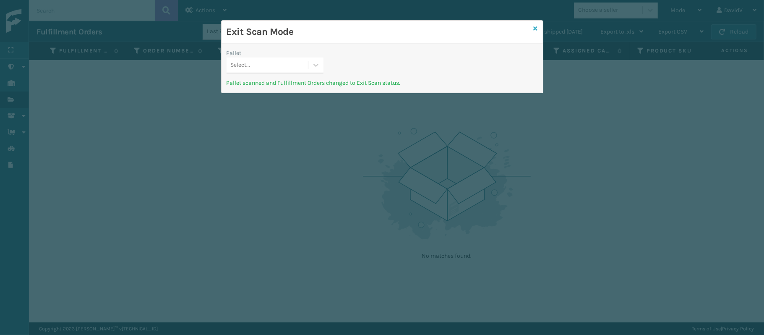
click at [537, 27] on icon at bounding box center [536, 29] width 4 height 6
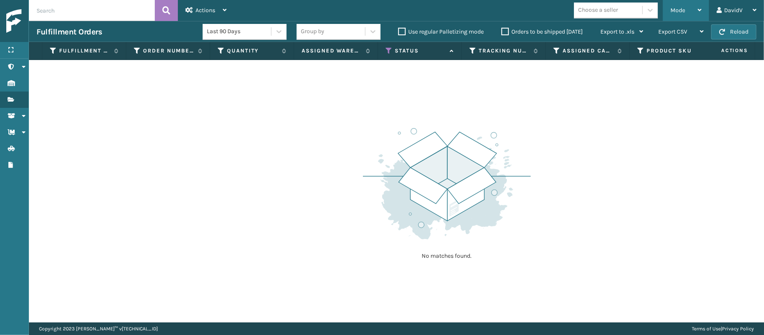
click at [690, 12] on div "Mode" at bounding box center [686, 10] width 31 height 21
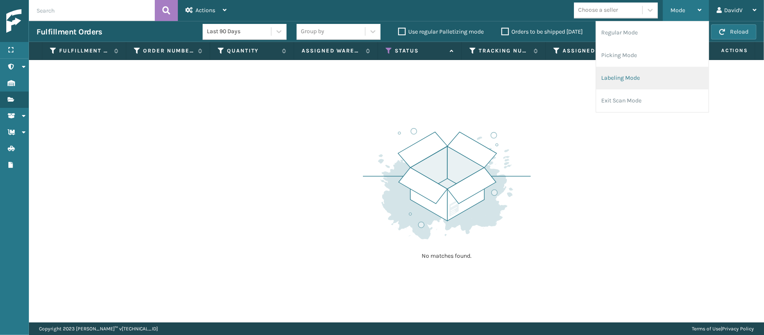
click at [603, 76] on li "Labeling Mode" at bounding box center [652, 78] width 112 height 23
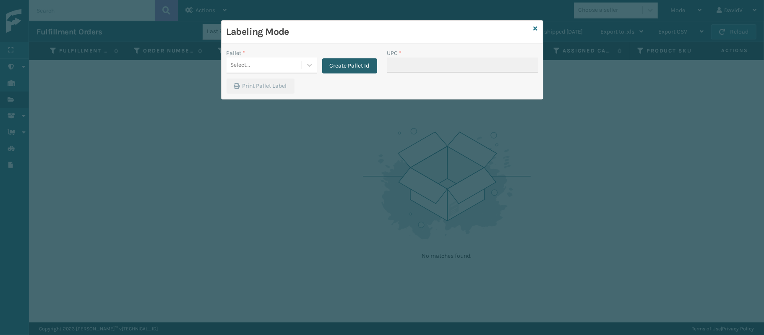
click at [336, 65] on button "Create Pallet Id" at bounding box center [349, 65] width 55 height 15
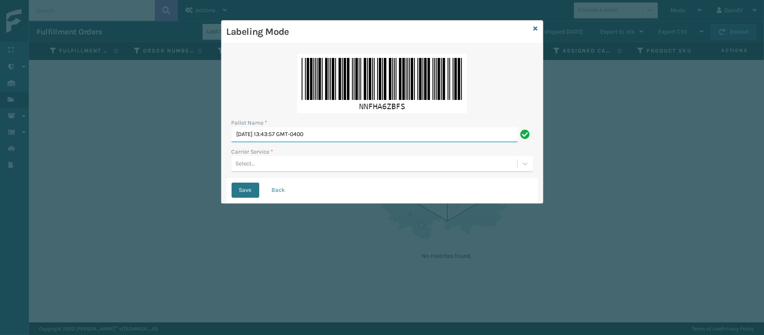
click at [277, 138] on input "[DATE] 13:43:57 GMT-0400" at bounding box center [375, 134] width 286 height 15
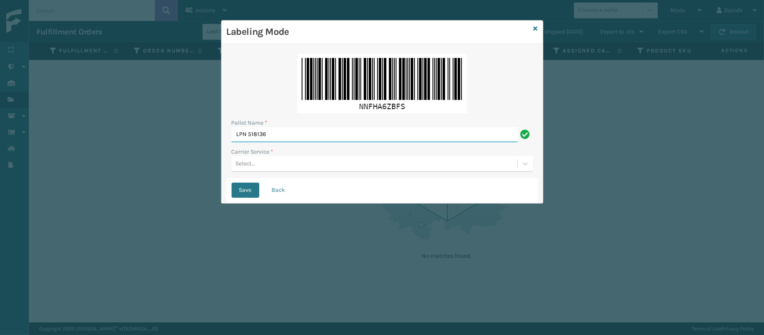
type input "LPN 518136"
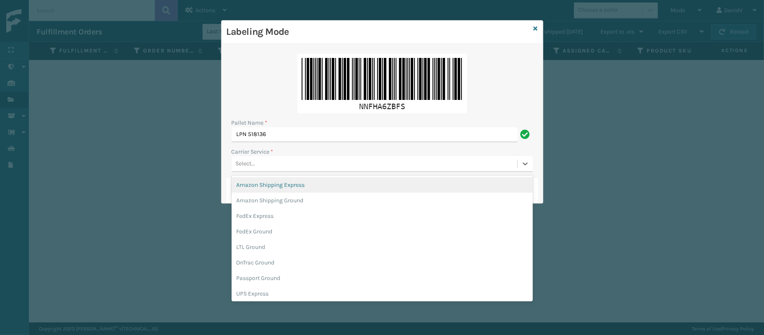
click at [271, 157] on div "Select..." at bounding box center [375, 164] width 286 height 14
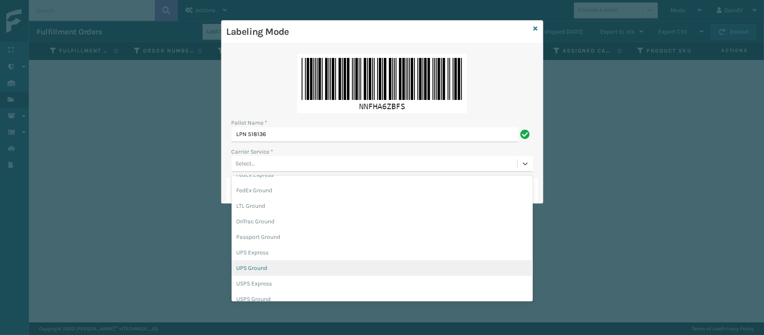
click at [253, 267] on div "UPS Ground" at bounding box center [382, 268] width 301 height 16
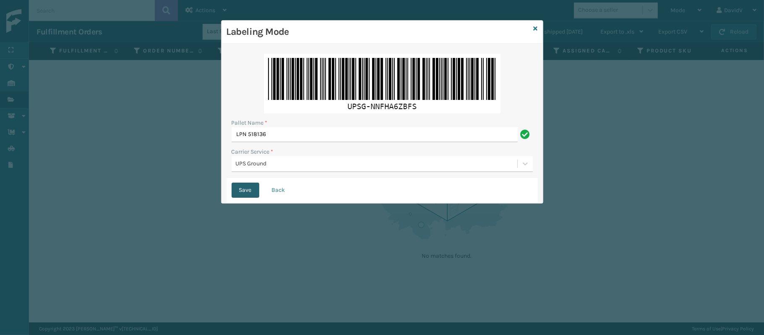
click at [233, 191] on button "Save" at bounding box center [246, 190] width 28 height 15
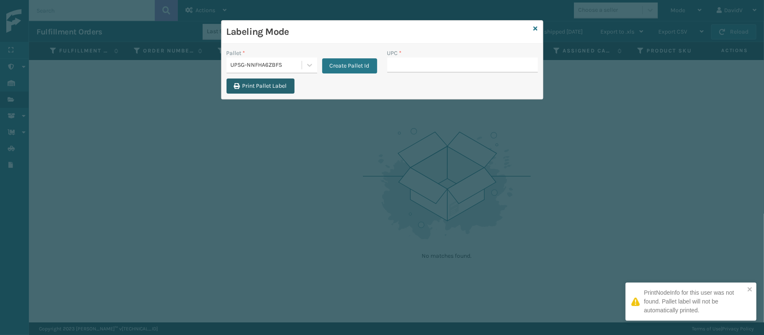
click at [266, 89] on button "Print Pallet Label" at bounding box center [261, 85] width 68 height 15
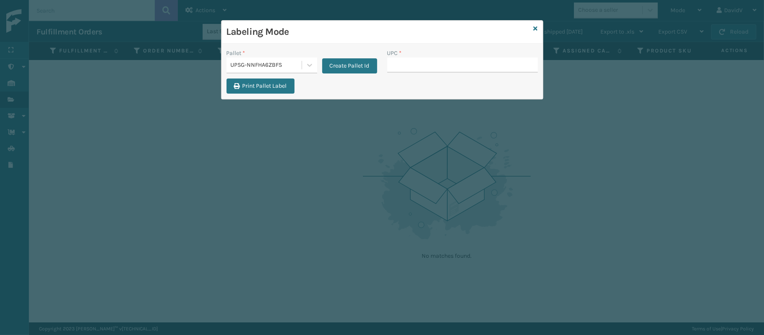
click at [227, 78] on button "Print Pallet Label" at bounding box center [261, 85] width 68 height 15
click at [409, 71] on input "UPC *" at bounding box center [462, 64] width 151 height 15
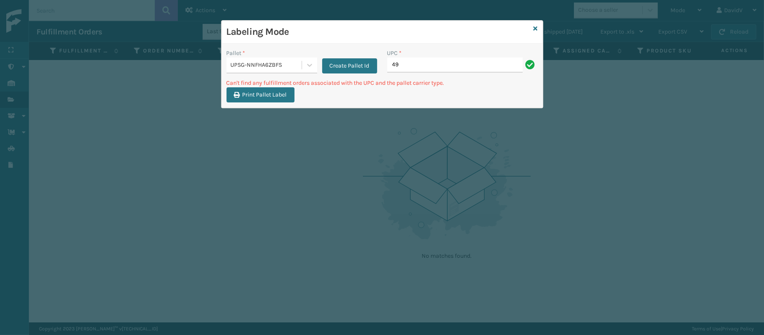
type input "4"
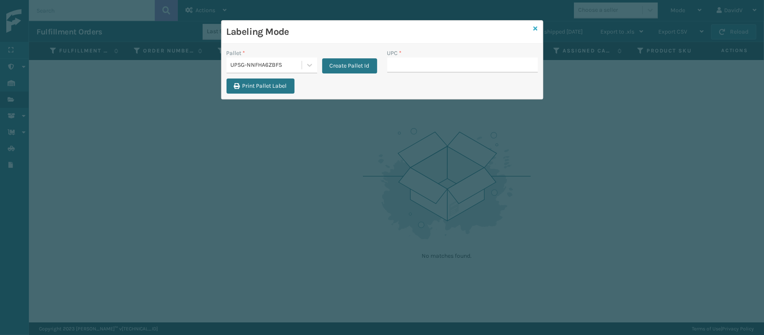
click at [535, 27] on icon at bounding box center [536, 29] width 4 height 6
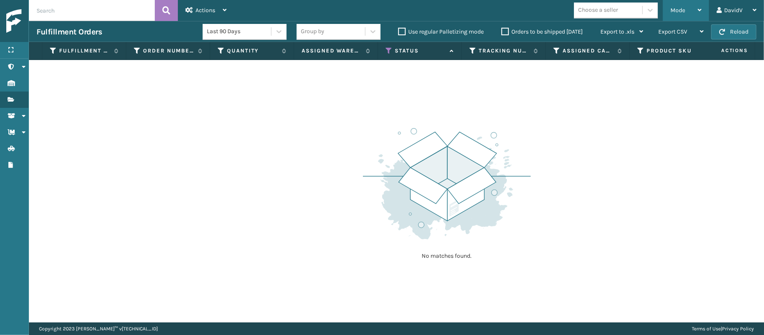
click at [689, 9] on div "Mode" at bounding box center [686, 10] width 31 height 21
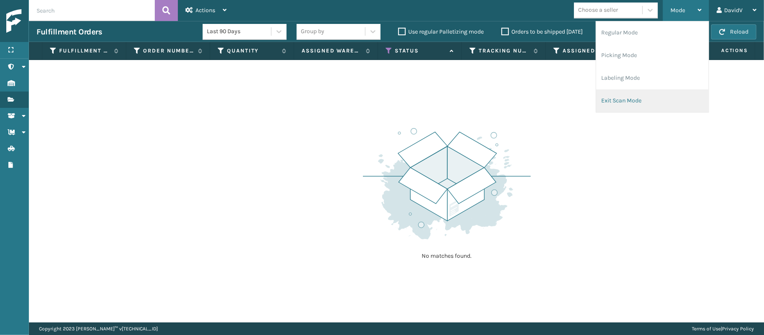
click at [636, 93] on li "Exit Scan Mode" at bounding box center [652, 100] width 112 height 23
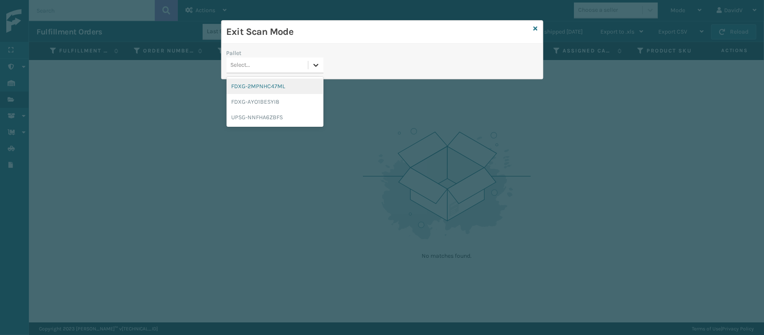
click at [309, 68] on div at bounding box center [315, 64] width 15 height 15
click at [275, 116] on div "UPSG-NNFHA6ZBFS" at bounding box center [275, 118] width 97 height 16
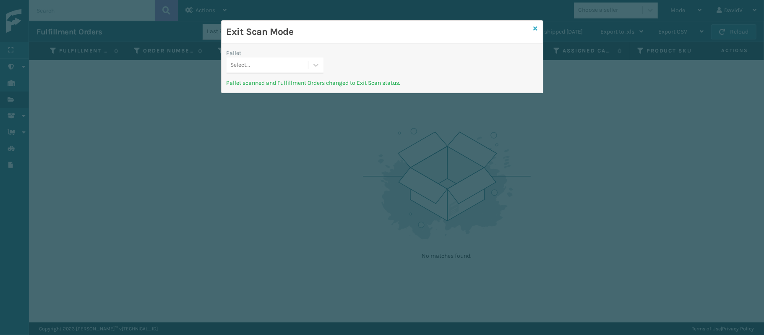
click at [534, 26] on icon at bounding box center [536, 29] width 4 height 6
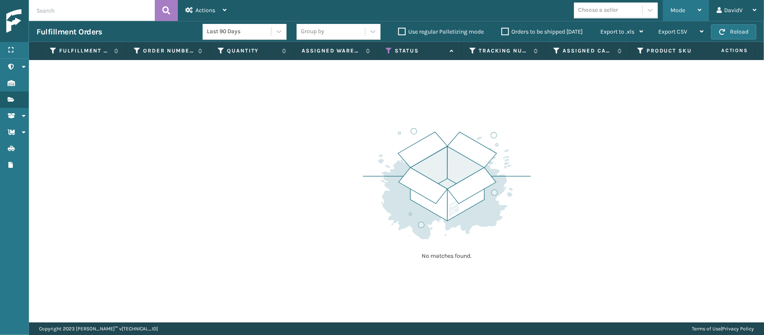
click at [687, 2] on div "Mode" at bounding box center [686, 10] width 31 height 21
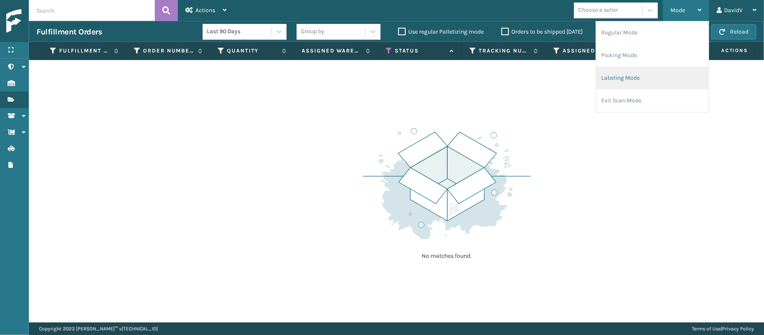
click at [624, 83] on li "Labeling Mode" at bounding box center [652, 78] width 112 height 23
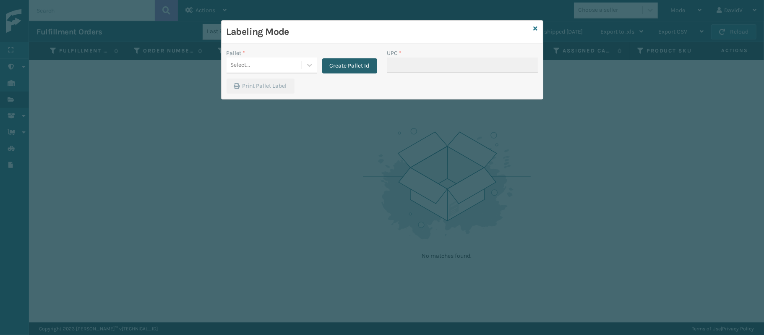
click at [346, 68] on button "Create Pallet Id" at bounding box center [349, 65] width 55 height 15
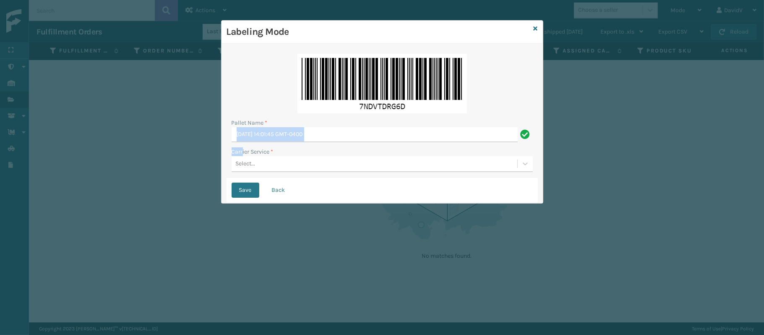
drag, startPoint x: 242, startPoint y: 153, endPoint x: 295, endPoint y: 130, distance: 58.6
click at [295, 130] on div "Pallet Name * [DATE] 14:01:45 GMT-0400 Carrier Service * Select..." at bounding box center [382, 113] width 311 height 129
click at [295, 130] on input "[DATE] 14:01:45 GMT-0400" at bounding box center [375, 134] width 286 height 15
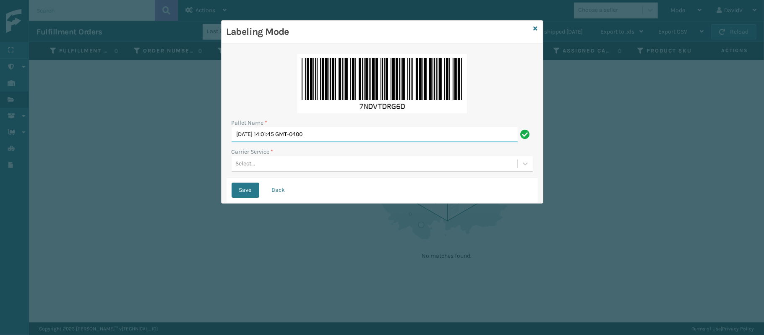
click at [295, 130] on input "[DATE] 14:01:45 GMT-0400" at bounding box center [375, 134] width 286 height 15
type input "LPN 518138"
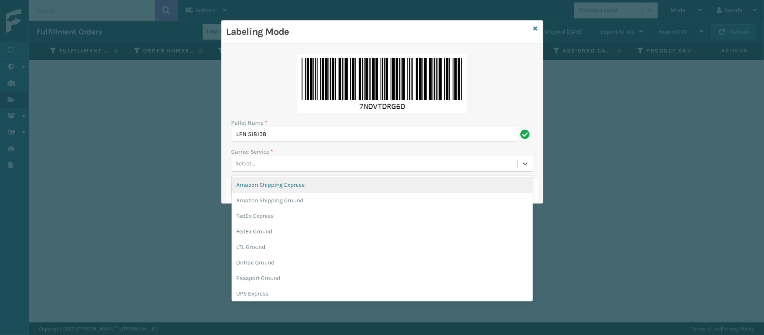
click at [272, 169] on div "Select..." at bounding box center [375, 164] width 286 height 14
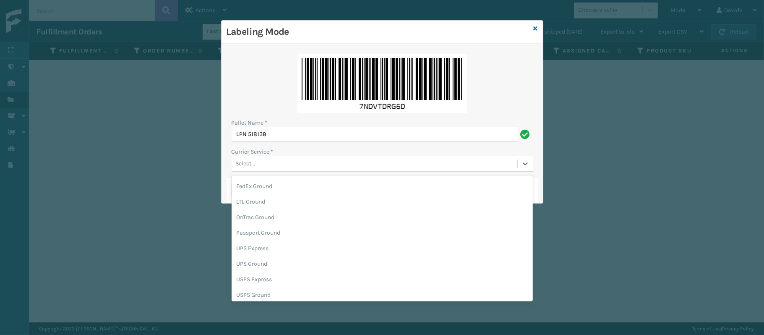
scroll to position [47, 0]
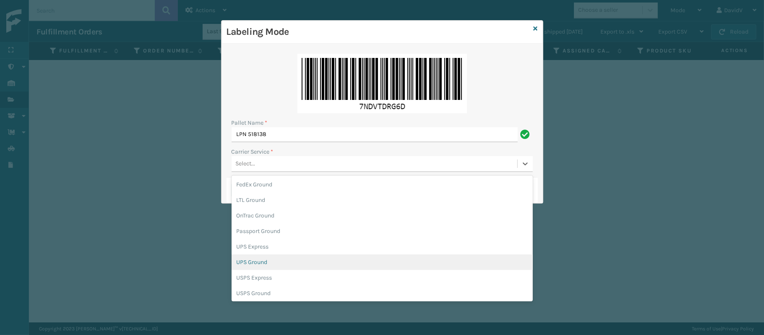
click at [264, 264] on div "UPS Ground" at bounding box center [382, 262] width 301 height 16
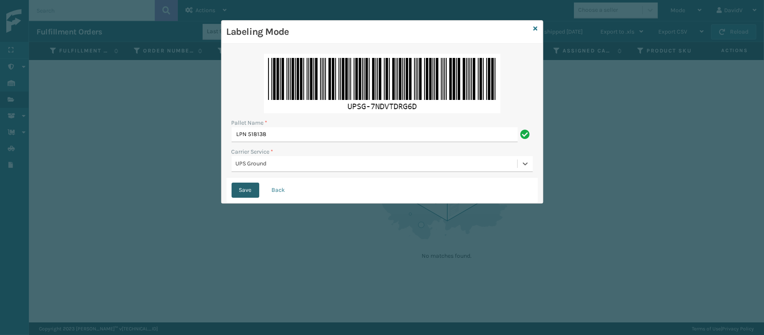
click at [235, 196] on button "Save" at bounding box center [246, 190] width 28 height 15
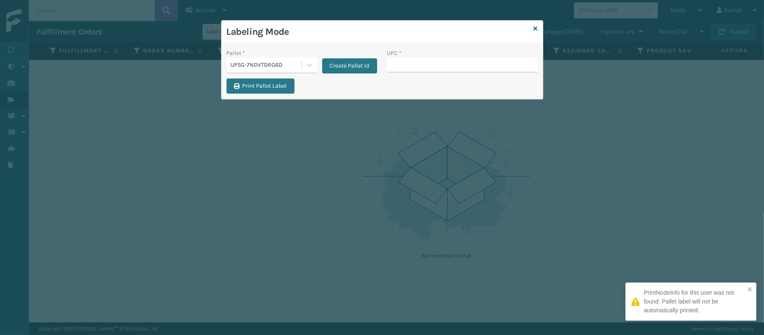
click at [405, 76] on div "UPC *" at bounding box center [462, 64] width 161 height 30
click at [422, 62] on input "UPC *" at bounding box center [462, 64] width 151 height 15
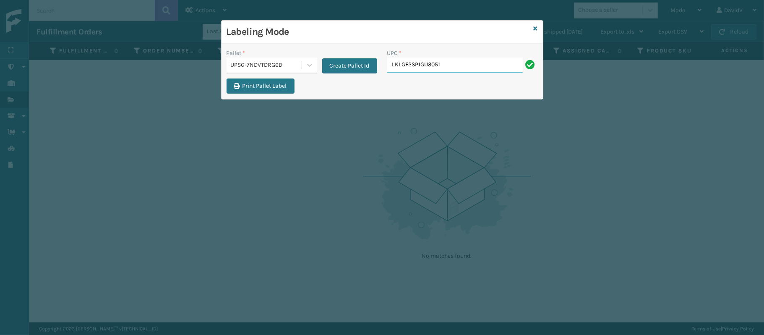
click at [437, 63] on input "LKLGF2SP1GU3051" at bounding box center [455, 64] width 136 height 15
click at [437, 63] on input "LKLGF2SP1GU1" at bounding box center [455, 64] width 136 height 15
click at [414, 66] on input "LKLGF2SP1GU3073" at bounding box center [455, 64] width 136 height 15
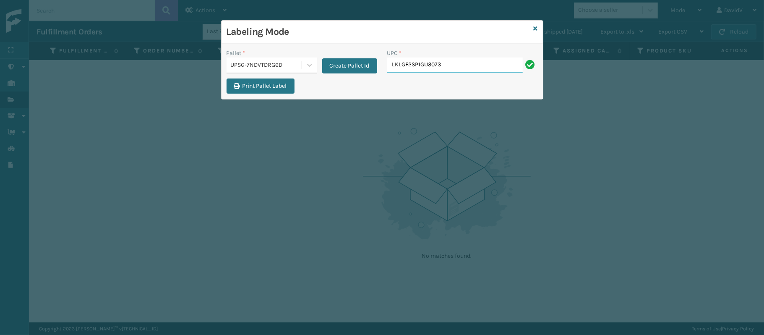
click at [465, 57] on input "LKLGF2SP1GU3073" at bounding box center [455, 64] width 136 height 15
type input "LKLGF2SP1GU3073"
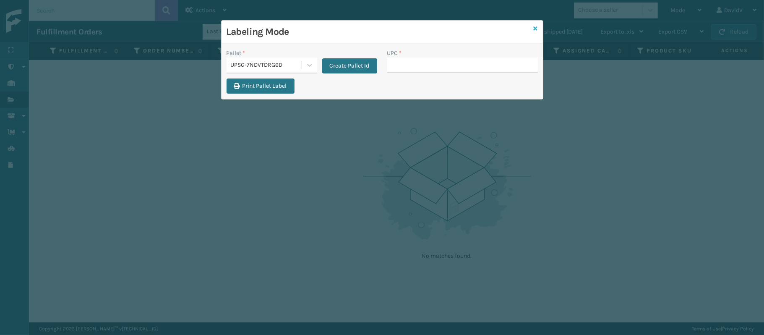
click at [534, 28] on icon at bounding box center [536, 29] width 4 height 6
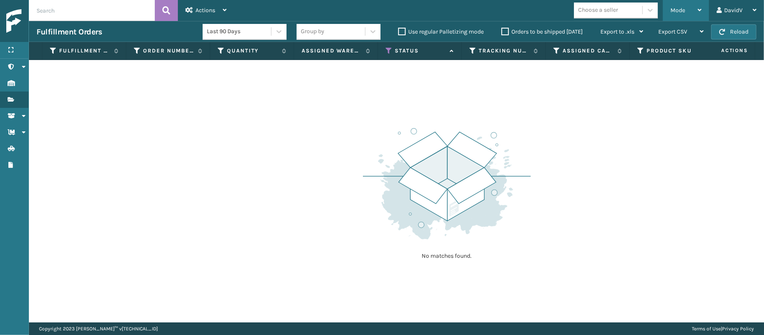
click at [692, 10] on div "Mode" at bounding box center [686, 10] width 31 height 21
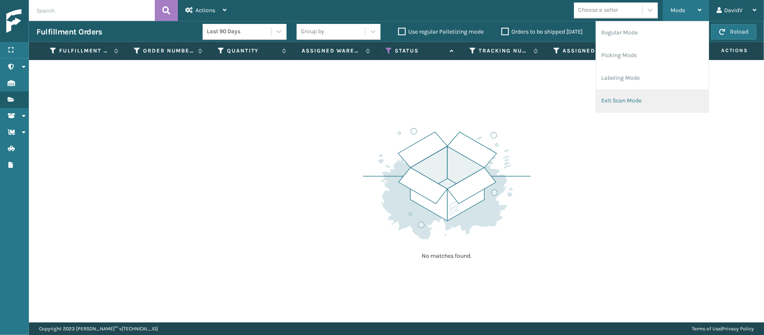
click at [621, 109] on li "Exit Scan Mode" at bounding box center [652, 100] width 112 height 23
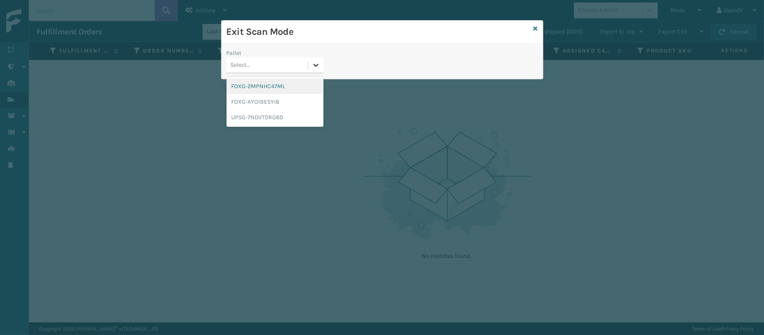
click at [312, 64] on icon at bounding box center [316, 65] width 8 height 8
click at [272, 117] on div "UPSG-7NDVTDRG6D" at bounding box center [275, 118] width 97 height 16
